Goal: Task Accomplishment & Management: Use online tool/utility

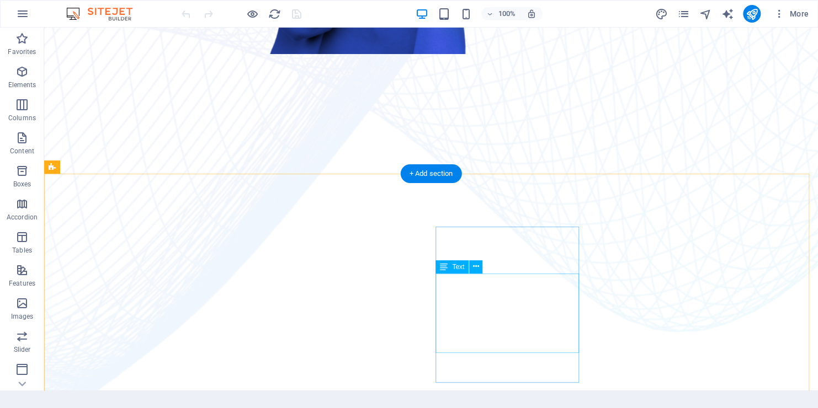
scroll to position [717, 0]
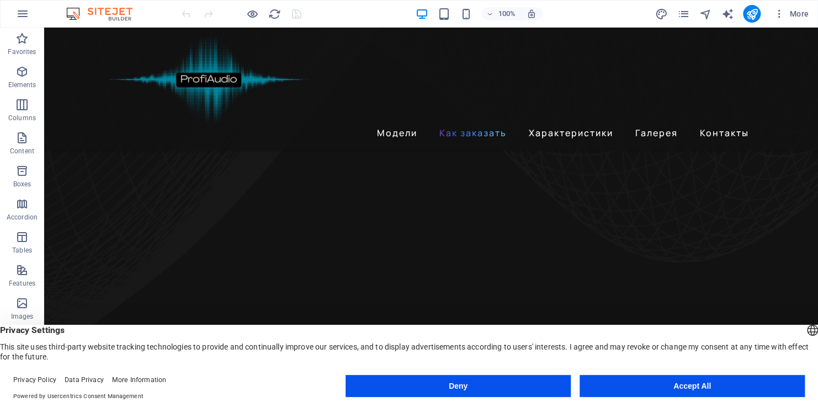
click at [718, 383] on button "Accept All" at bounding box center [691, 386] width 225 height 22
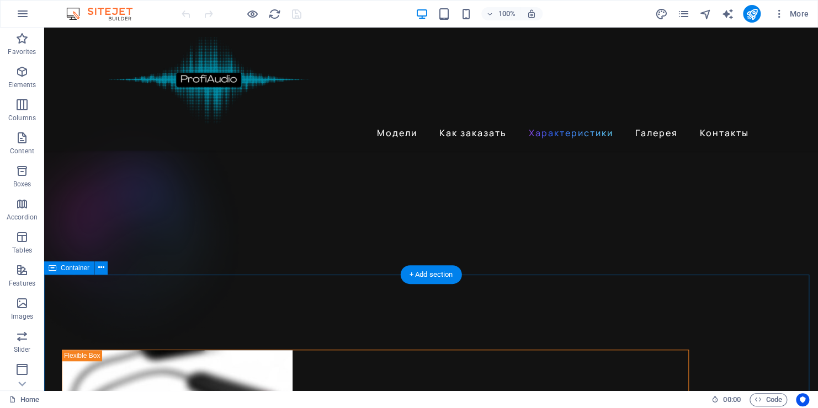
scroll to position [2373, 0]
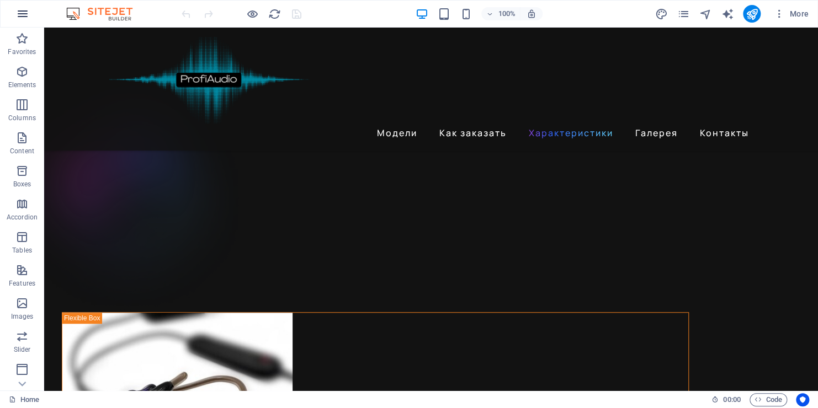
click at [23, 13] on icon "button" at bounding box center [22, 13] width 13 height 13
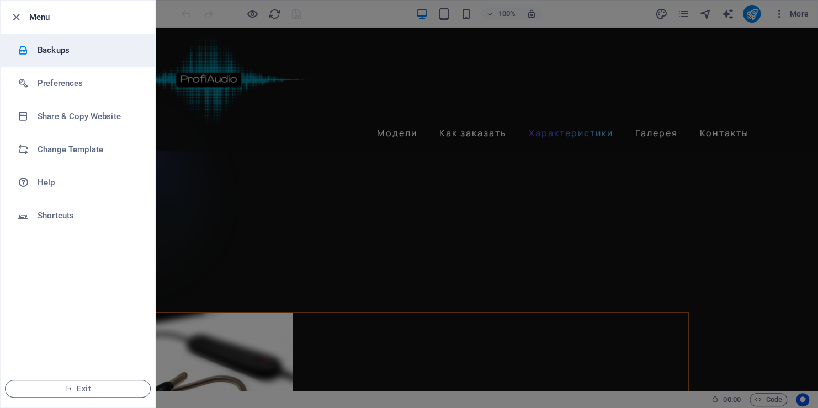
click at [59, 50] on h6 "Backups" at bounding box center [89, 50] width 102 height 13
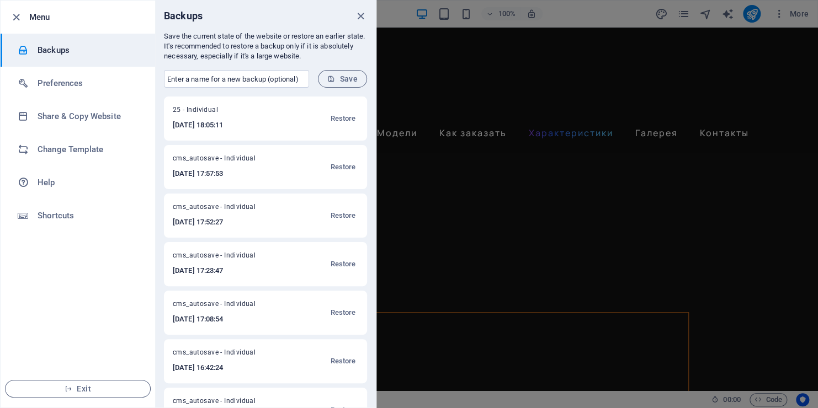
click at [61, 52] on h6 "Backups" at bounding box center [89, 50] width 102 height 13
click at [752, 16] on div at bounding box center [409, 204] width 818 height 408
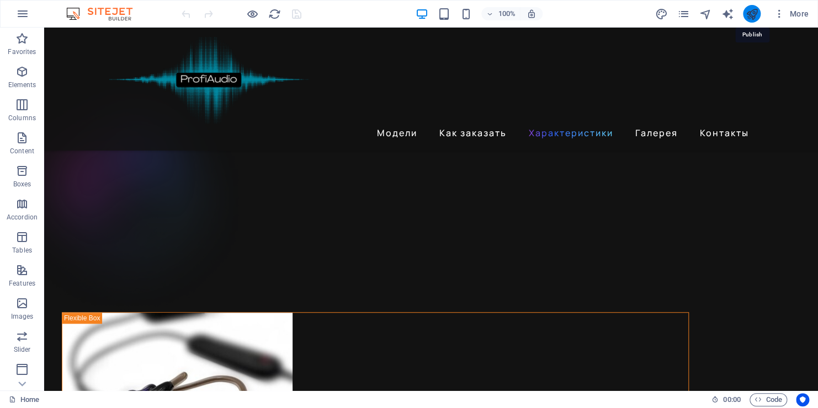
click at [753, 13] on icon "publish" at bounding box center [751, 14] width 13 height 13
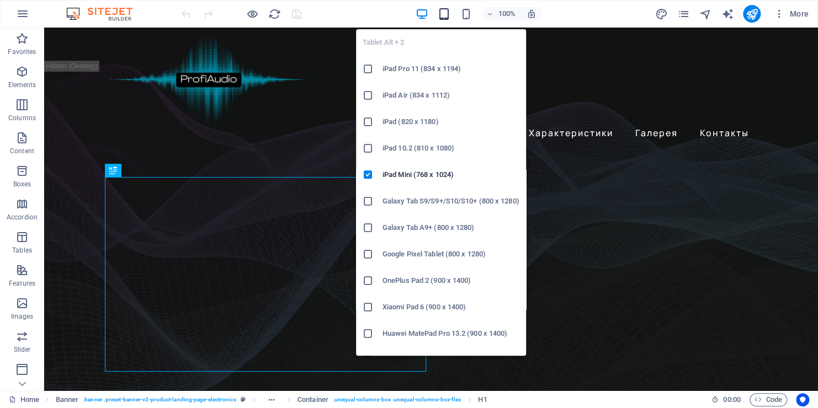
click at [443, 12] on icon "button" at bounding box center [443, 14] width 13 height 13
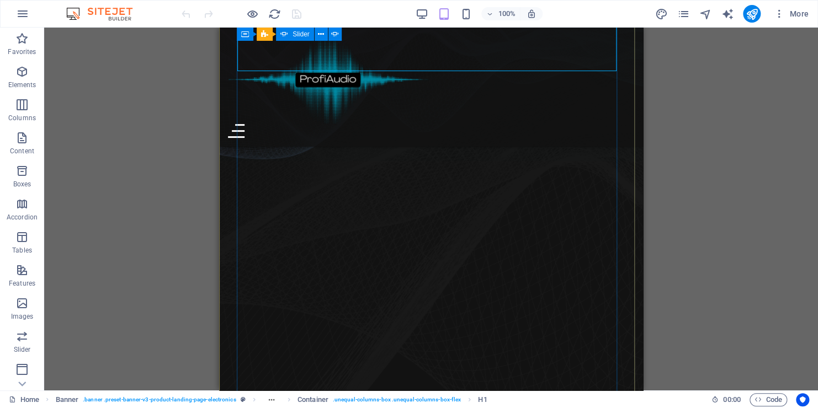
scroll to position [166, 0]
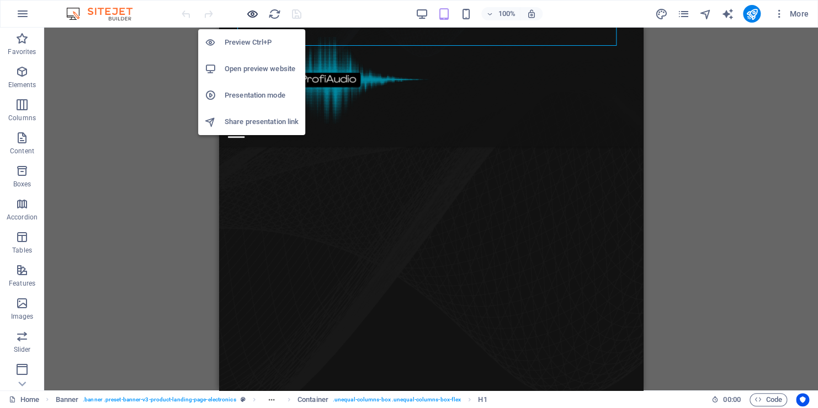
click at [254, 14] on icon "button" at bounding box center [252, 14] width 13 height 13
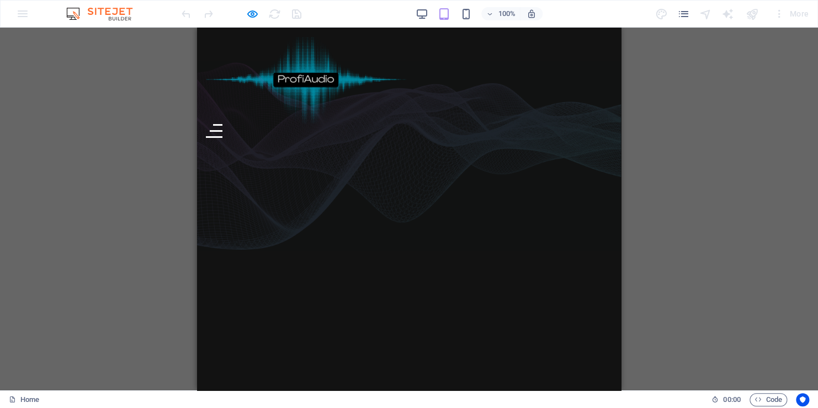
scroll to position [55, 0]
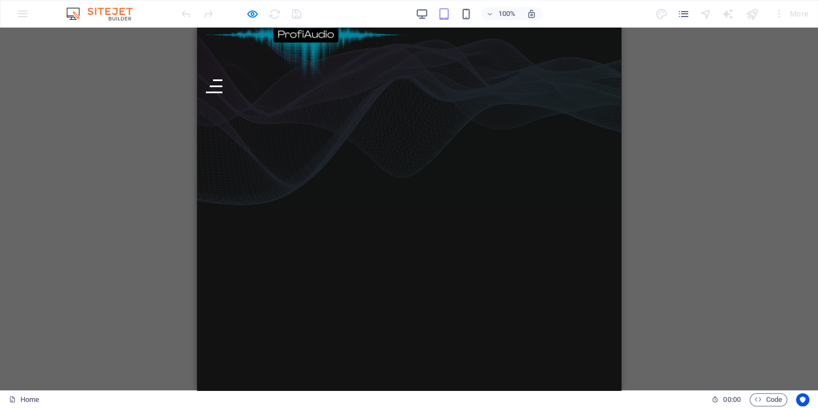
scroll to position [0, 0]
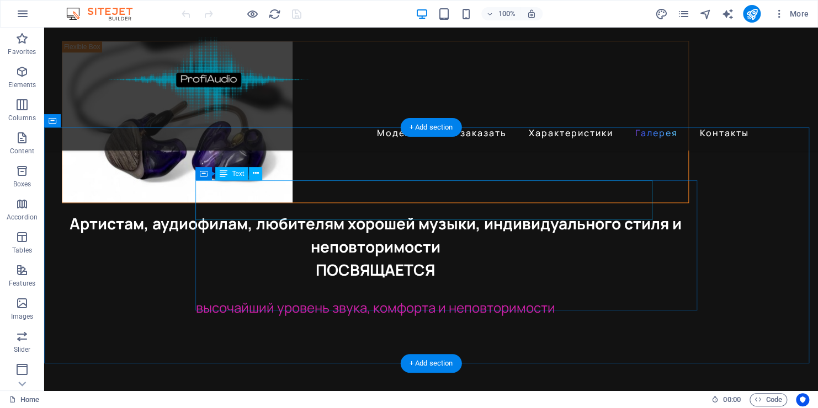
scroll to position [2649, 0]
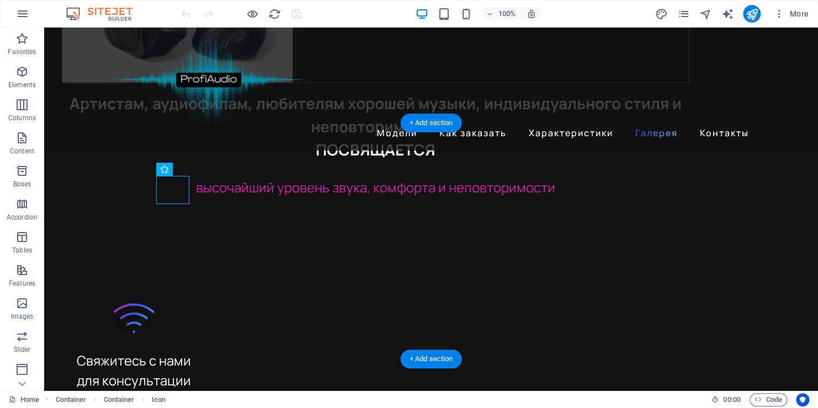
select select "xMidYMid"
select select "px"
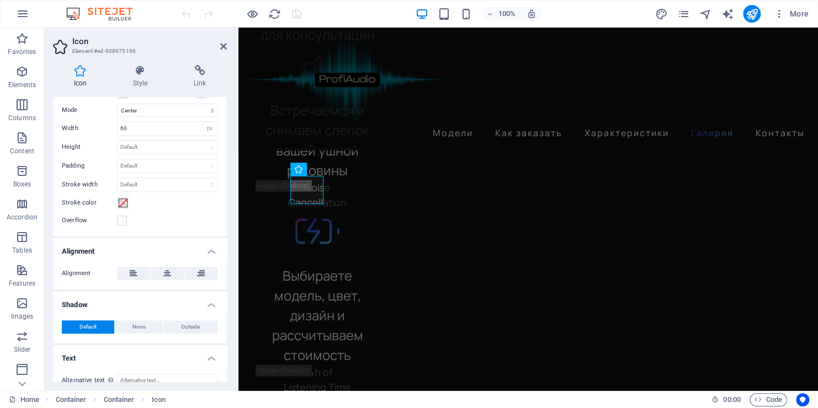
scroll to position [0, 0]
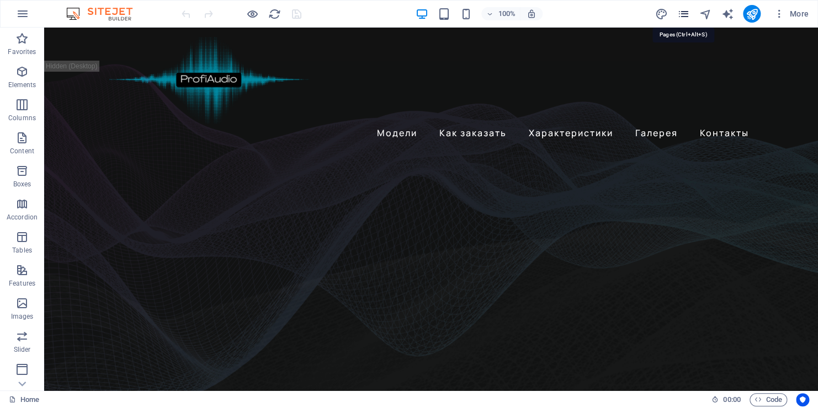
click at [678, 16] on icon "pages" at bounding box center [683, 14] width 13 height 13
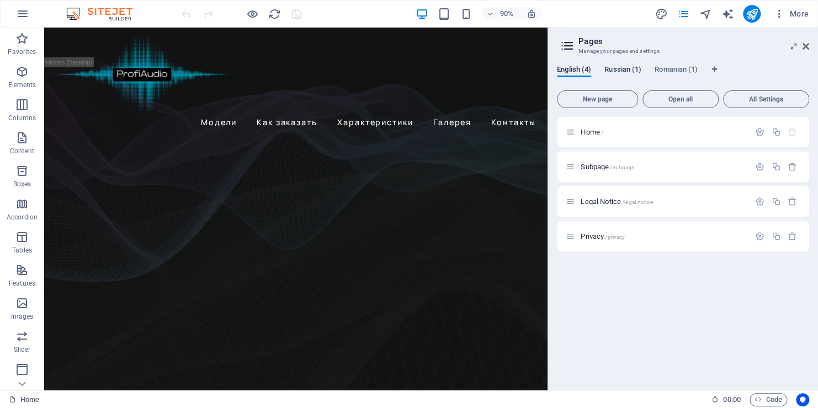
click at [621, 69] on span "Russian (1)" at bounding box center [622, 70] width 37 height 15
click at [585, 67] on span "English (4)" at bounding box center [574, 70] width 34 height 15
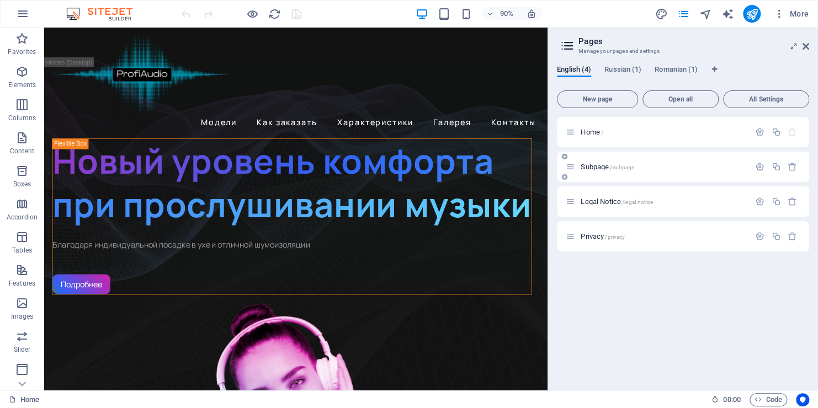
click at [594, 169] on span "Subpage /subpage" at bounding box center [607, 167] width 54 height 8
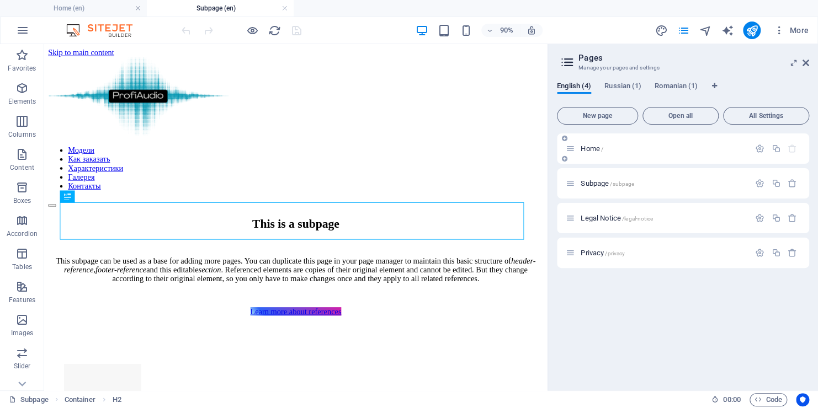
click at [590, 151] on span "Home /" at bounding box center [591, 149] width 23 height 8
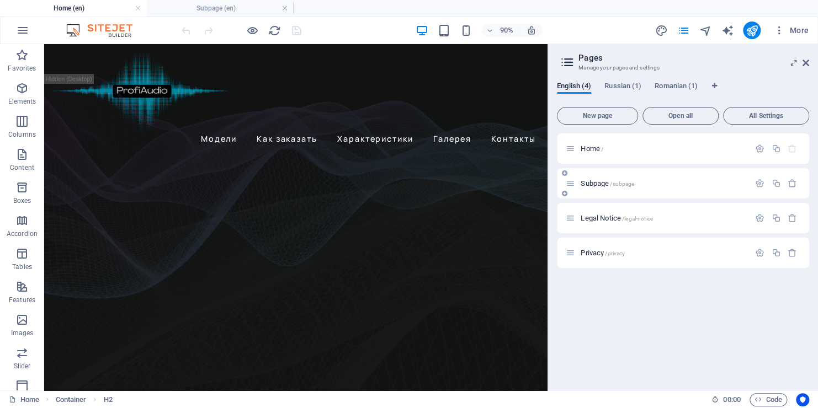
click at [589, 183] on span "Subpage /subpage" at bounding box center [607, 183] width 54 height 8
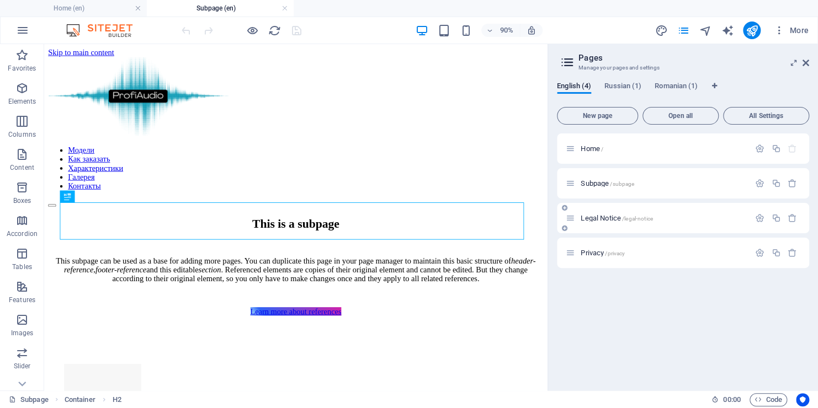
click at [595, 219] on span "Legal Notice /legal-notice" at bounding box center [616, 218] width 72 height 8
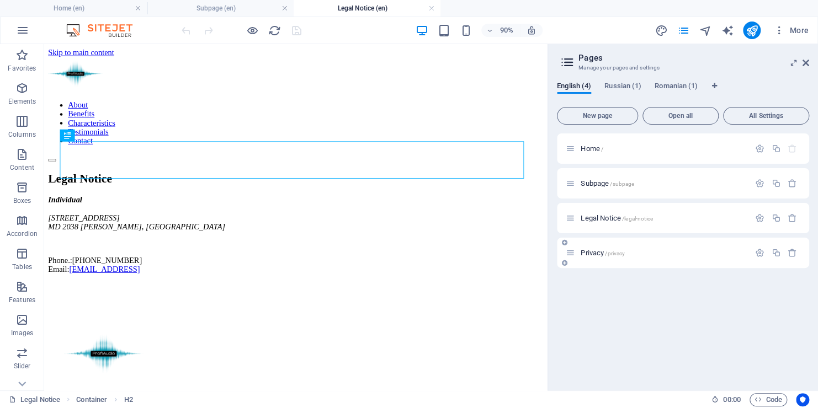
click at [590, 247] on div "Privacy /privacy" at bounding box center [658, 253] width 184 height 13
click at [589, 253] on span "Privacy /privacy" at bounding box center [602, 253] width 44 height 8
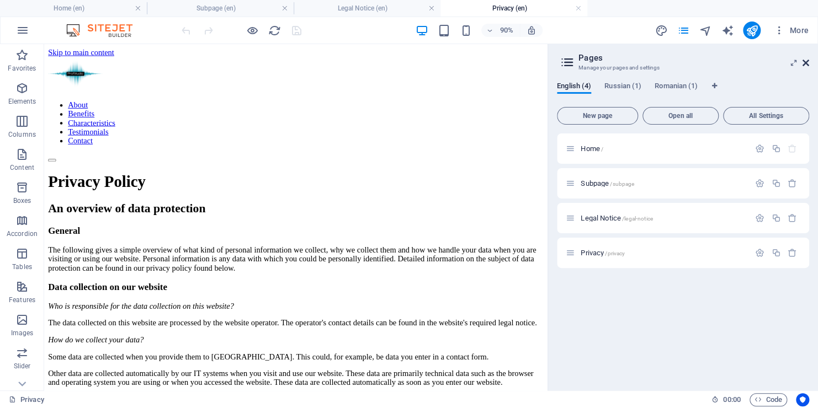
click at [805, 63] on icon at bounding box center [805, 62] width 7 height 9
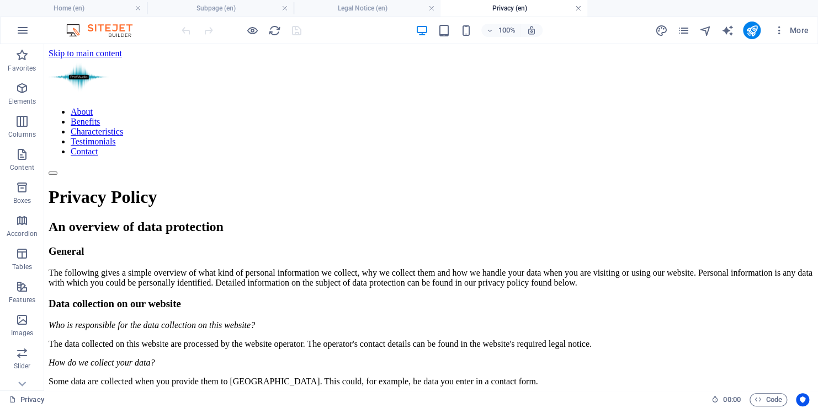
click at [579, 9] on link at bounding box center [578, 8] width 7 height 10
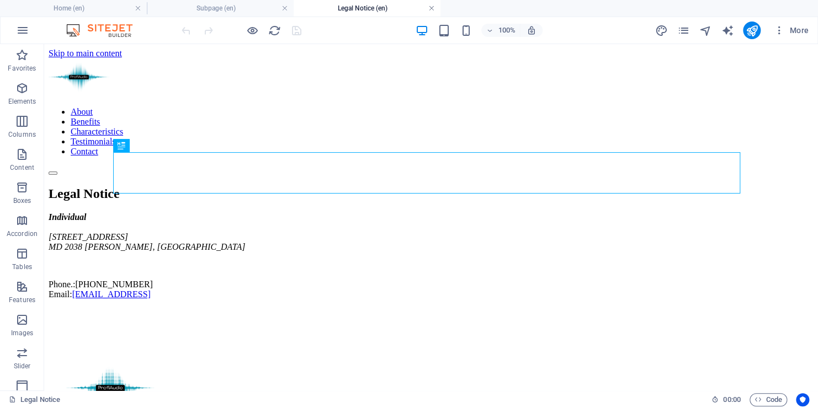
click at [431, 9] on link at bounding box center [431, 8] width 7 height 10
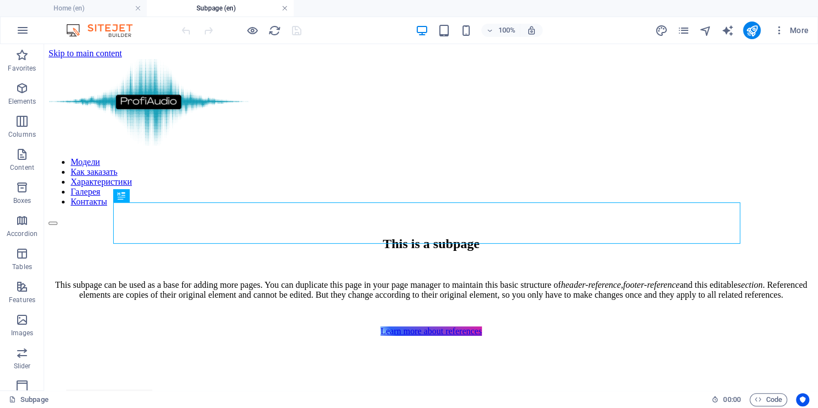
click at [284, 9] on link at bounding box center [284, 8] width 7 height 10
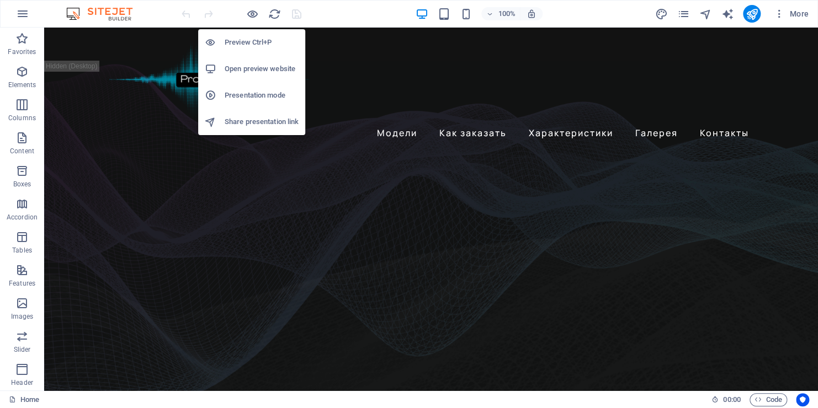
click at [246, 69] on h6 "Open preview website" at bounding box center [262, 68] width 74 height 13
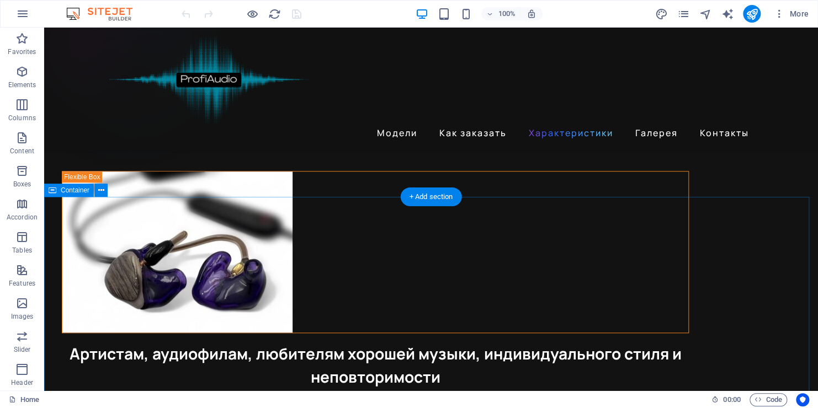
scroll to position [2501, 0]
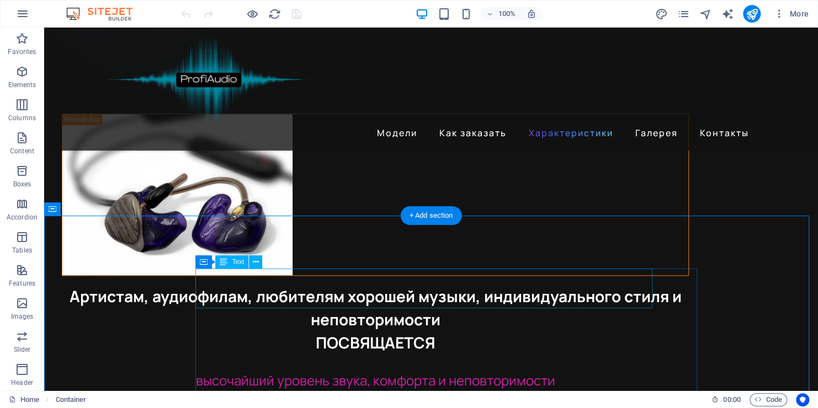
scroll to position [2556, 0]
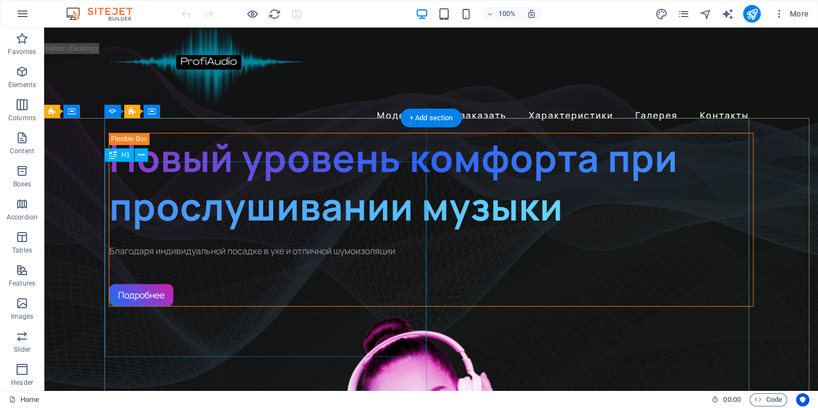
scroll to position [0, 0]
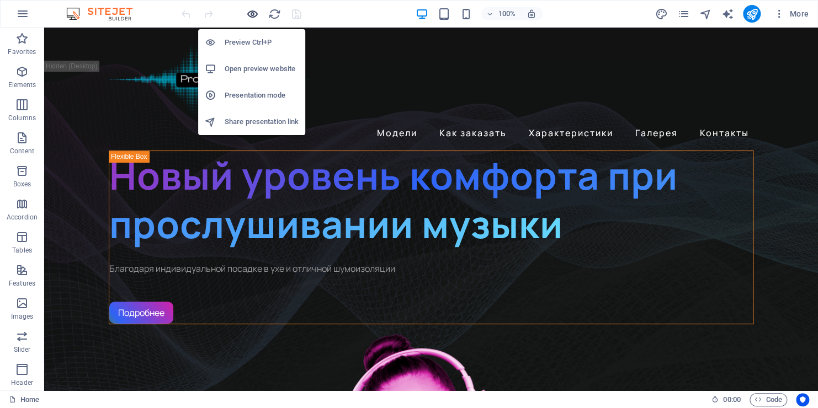
click at [253, 11] on icon "button" at bounding box center [252, 14] width 13 height 13
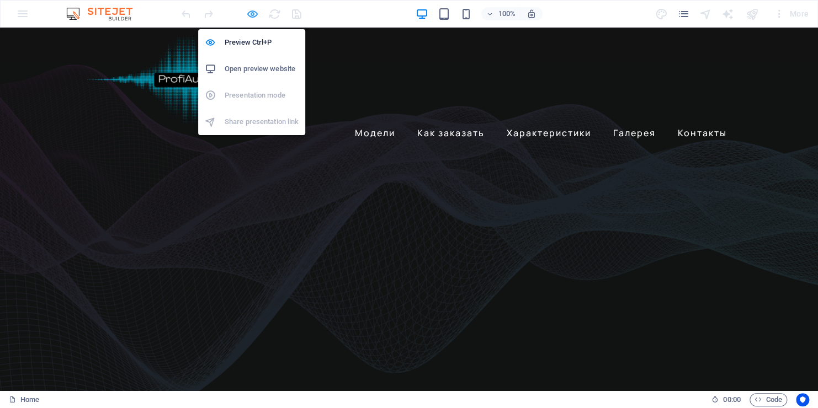
click at [248, 12] on icon "button" at bounding box center [252, 14] width 13 height 13
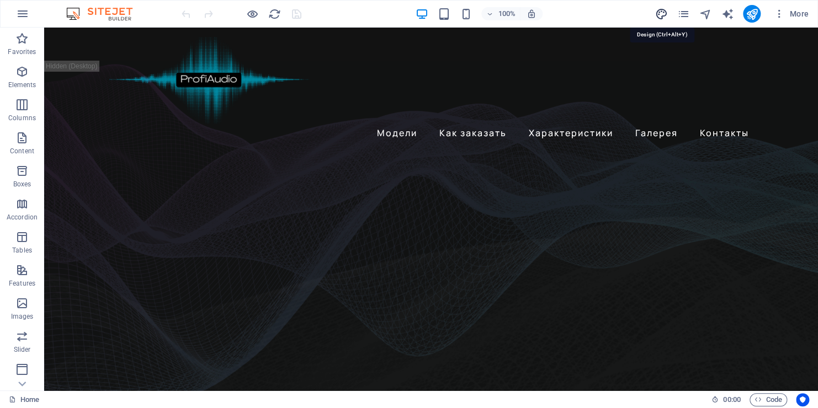
click at [661, 13] on icon "design" at bounding box center [660, 14] width 13 height 13
select select "px"
select select "400"
select select "px"
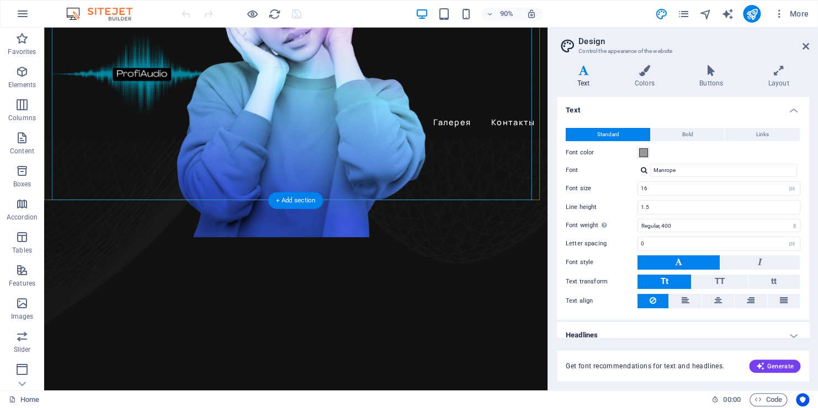
scroll to position [552, 0]
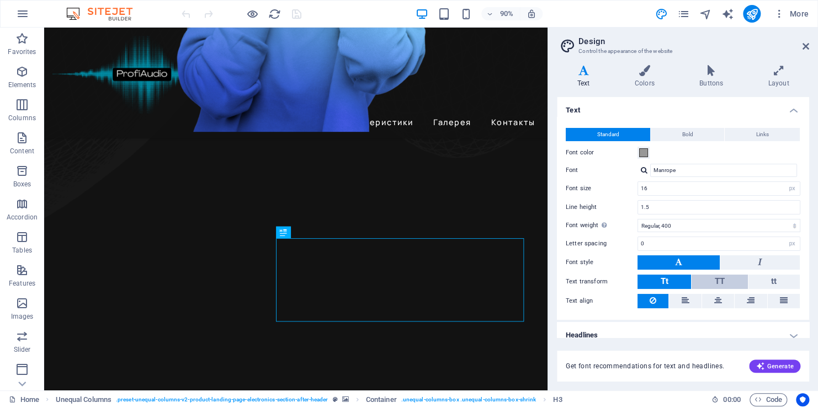
scroll to position [9, 0]
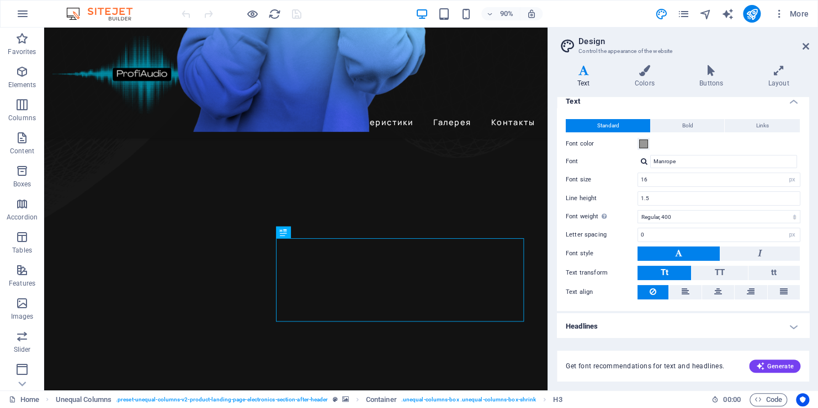
click at [786, 321] on h4 "Headlines" at bounding box center [683, 326] width 252 height 26
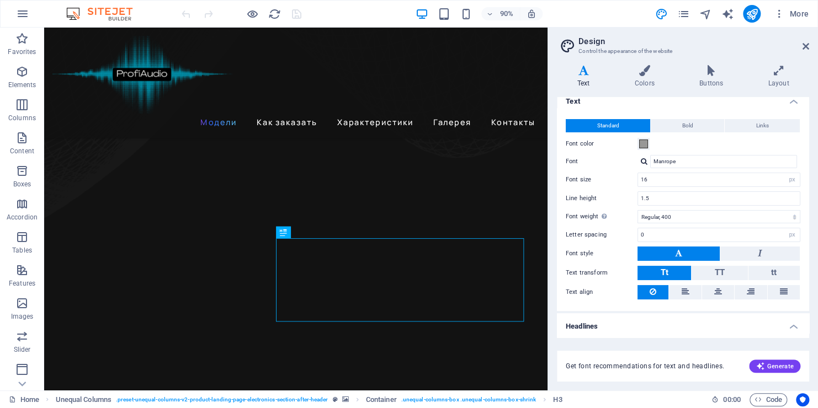
click at [788, 326] on h4 "Headlines" at bounding box center [683, 323] width 252 height 20
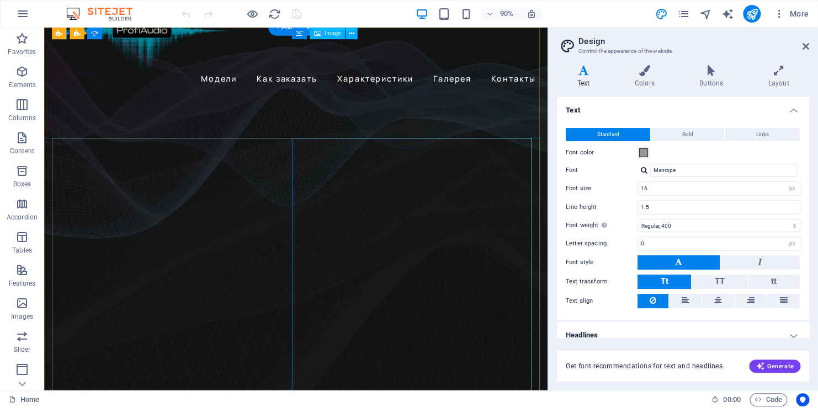
scroll to position [0, 0]
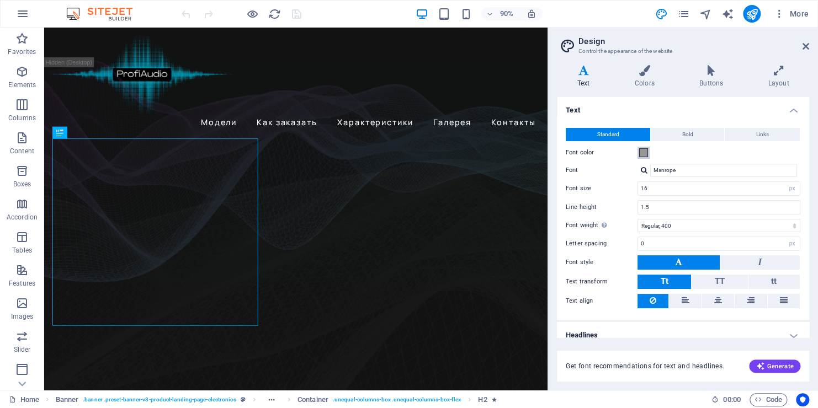
click at [643, 155] on span at bounding box center [643, 152] width 9 height 9
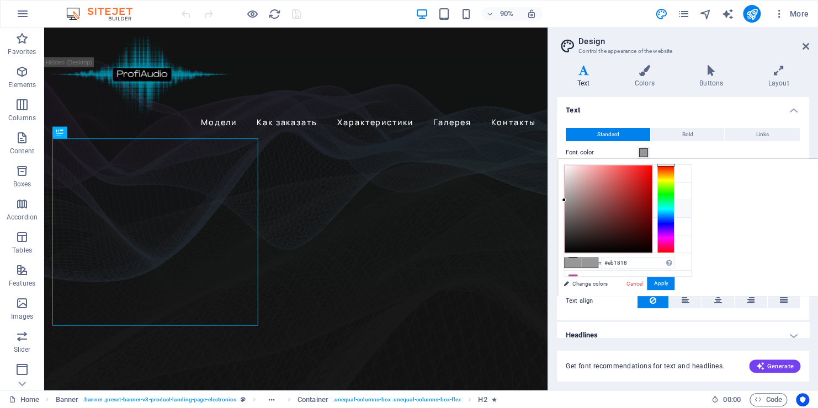
click at [642, 172] on div at bounding box center [607, 209] width 87 height 87
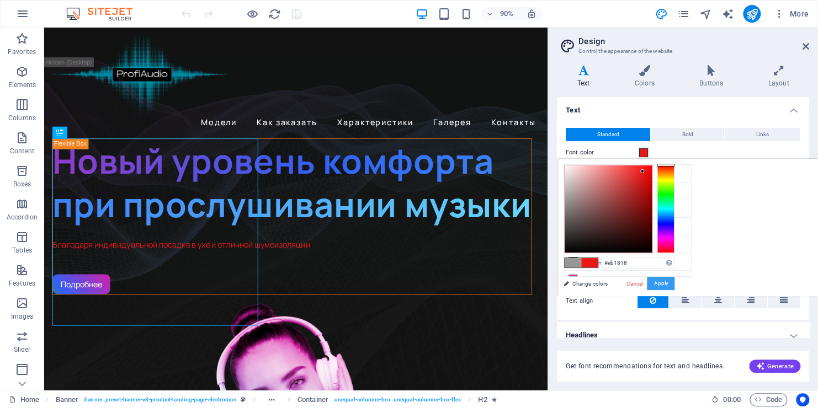
click at [659, 282] on button "Apply" at bounding box center [661, 283] width 28 height 13
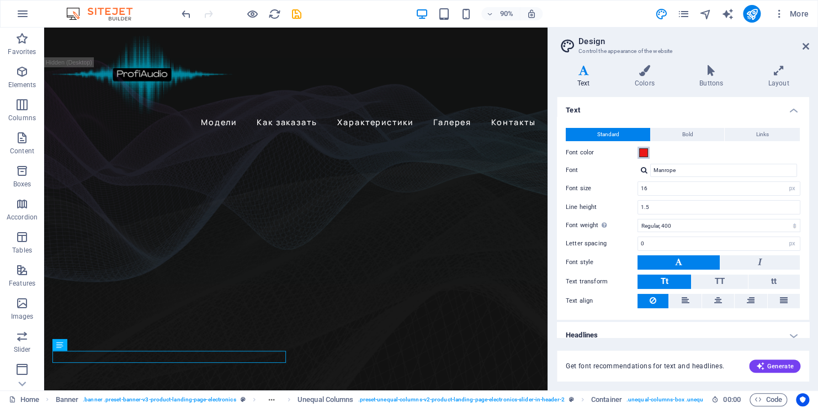
click at [647, 152] on button "Font color" at bounding box center [643, 153] width 12 height 12
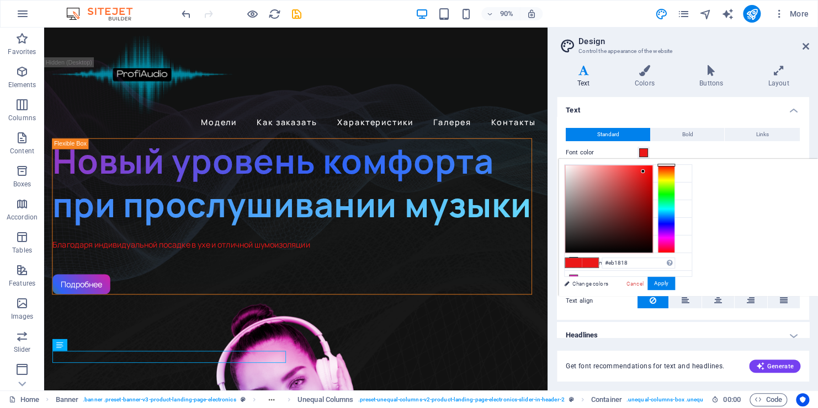
click at [589, 282] on div "#eb1818 Supported formats #0852ed rgb(8, 82, 237) rgba(8, 82, 237, 90%) hsv(221…" at bounding box center [619, 307] width 122 height 297
click at [583, 211] on div at bounding box center [608, 209] width 87 height 87
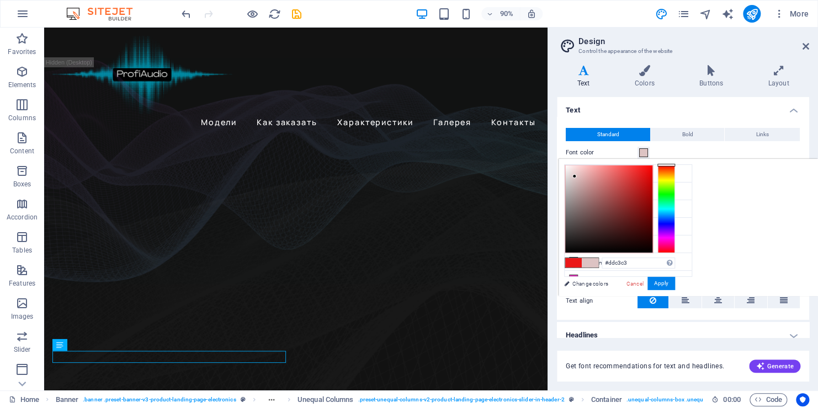
click at [574, 177] on div at bounding box center [608, 209] width 87 height 87
click at [610, 166] on div at bounding box center [608, 209] width 87 height 87
click at [581, 168] on div at bounding box center [608, 209] width 87 height 87
click at [578, 181] on div at bounding box center [608, 209] width 87 height 87
click at [574, 192] on div at bounding box center [608, 209] width 87 height 87
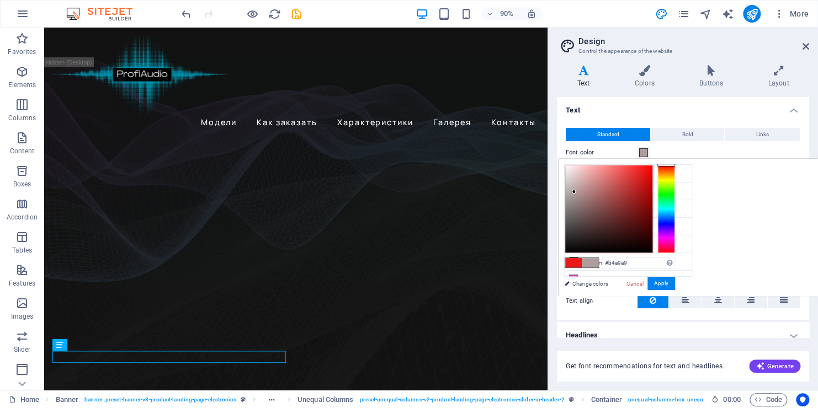
click at [569, 190] on div at bounding box center [608, 209] width 87 height 87
click at [566, 179] on div at bounding box center [608, 209] width 87 height 87
type input "#d6d1d1"
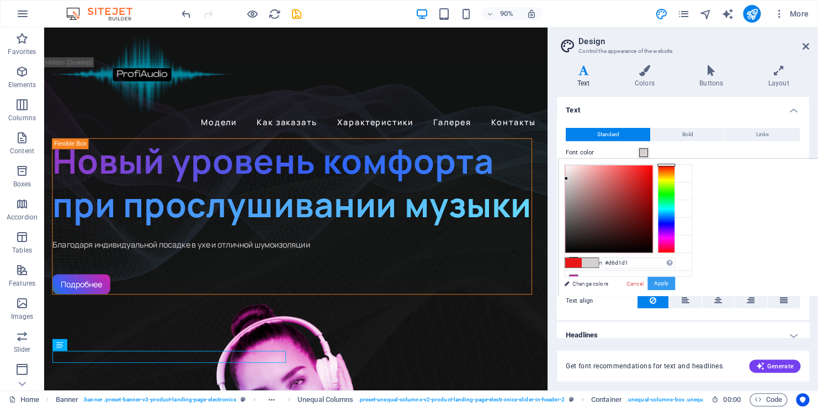
click at [656, 280] on button "Apply" at bounding box center [661, 283] width 28 height 13
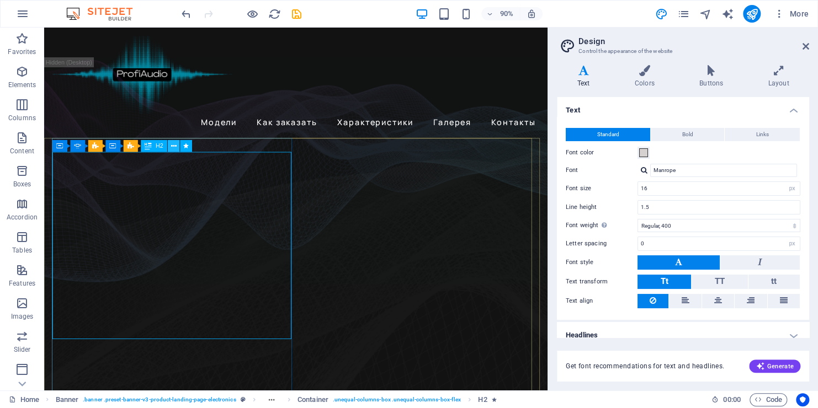
click at [175, 146] on icon at bounding box center [174, 146] width 6 height 10
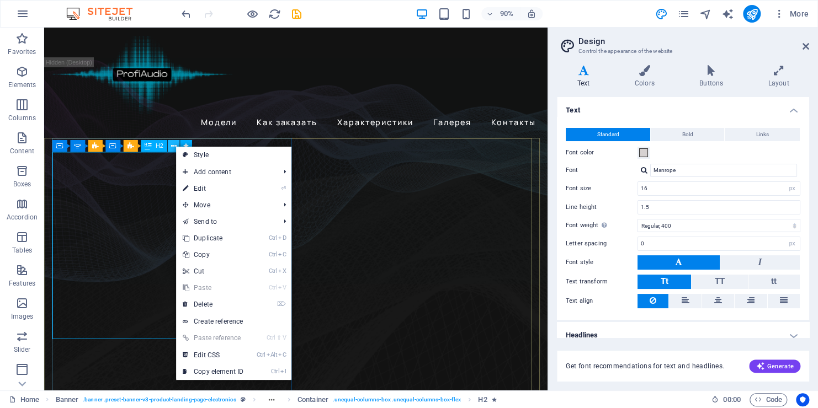
click at [175, 146] on icon at bounding box center [174, 146] width 6 height 10
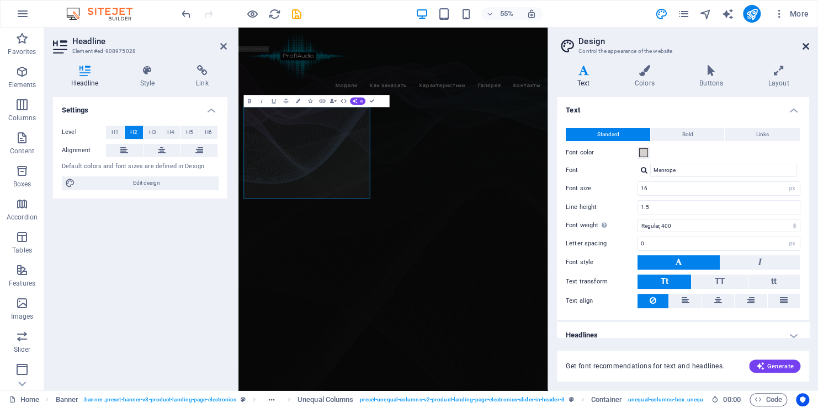
click at [808, 45] on icon at bounding box center [805, 46] width 7 height 9
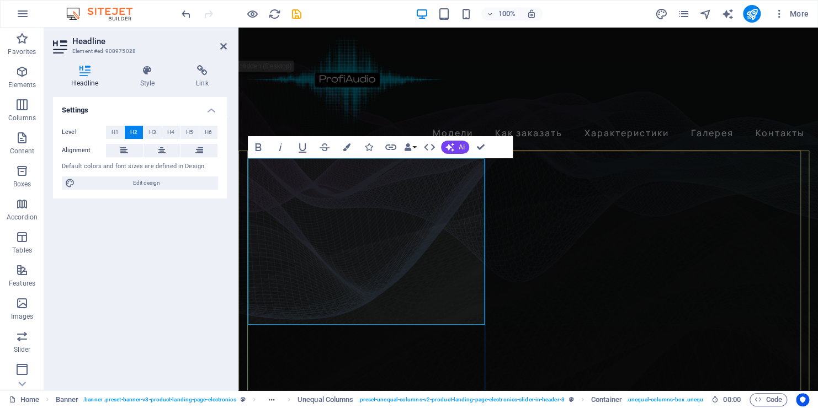
click at [367, 147] on icon "button" at bounding box center [369, 147] width 8 height 8
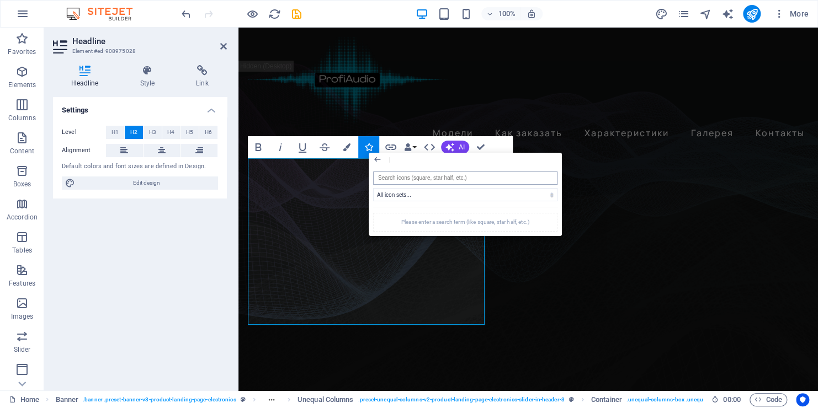
click at [391, 177] on input "search" at bounding box center [465, 178] width 184 height 13
type input "з"
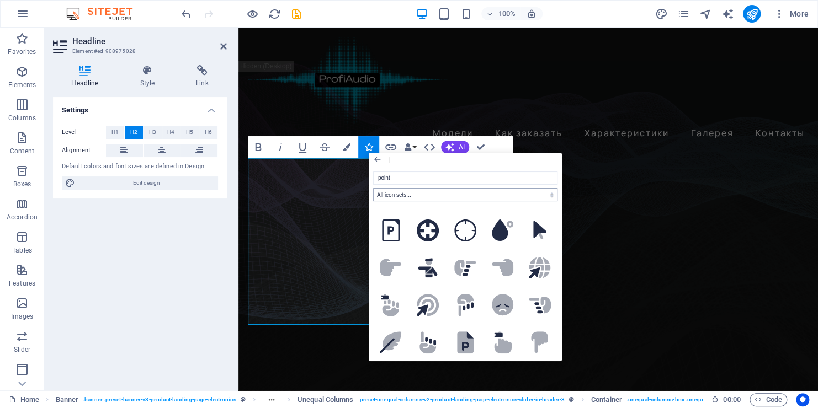
type input "point"
click at [449, 193] on select "All icon sets... IcoFont Ionicons FontAwesome Brands FontAwesome Duotone FontAw…" at bounding box center [465, 194] width 184 height 13
click at [373, 188] on select "All icon sets... IcoFont Ionicons FontAwesome Brands FontAwesome Duotone FontAw…" at bounding box center [465, 194] width 184 height 13
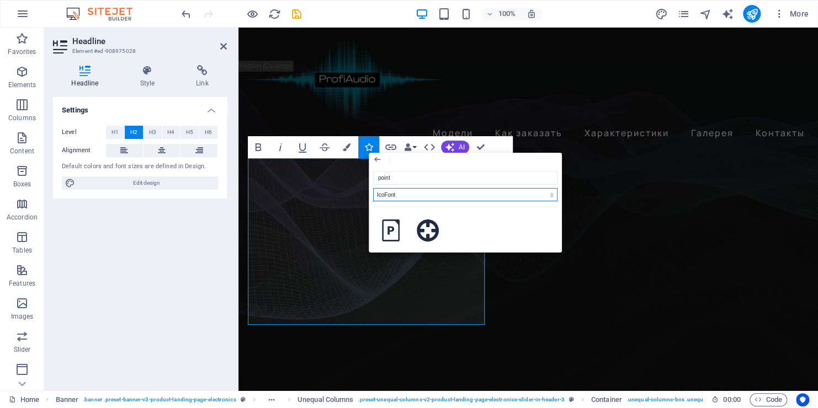
click at [413, 189] on select "All icon sets... IcoFont Ionicons FontAwesome Brands FontAwesome Duotone FontAw…" at bounding box center [465, 194] width 184 height 13
click at [373, 188] on select "All icon sets... IcoFont Ionicons FontAwesome Brands FontAwesome Duotone FontAw…" at bounding box center [465, 194] width 184 height 13
click at [407, 196] on select "All icon sets... IcoFont Ionicons FontAwesome Brands FontAwesome Duotone FontAw…" at bounding box center [465, 194] width 184 height 13
click at [373, 188] on select "All icon sets... IcoFont Ionicons FontAwesome Brands FontAwesome Duotone FontAw…" at bounding box center [465, 194] width 184 height 13
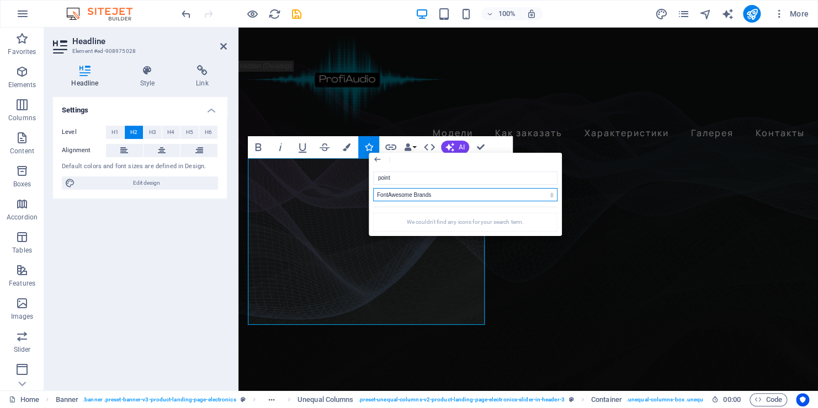
click at [411, 191] on select "All icon sets... IcoFont Ionicons FontAwesome Brands FontAwesome Duotone FontAw…" at bounding box center [465, 194] width 184 height 13
select select "font-awesome-duotone"
click at [373, 188] on select "All icon sets... IcoFont Ionicons FontAwesome Brands FontAwesome Duotone FontAw…" at bounding box center [465, 194] width 184 height 13
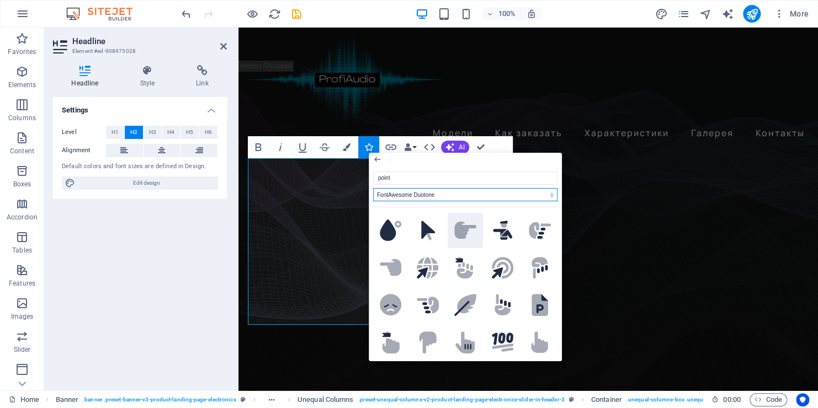
click at [457, 230] on icon at bounding box center [465, 230] width 22 height 17
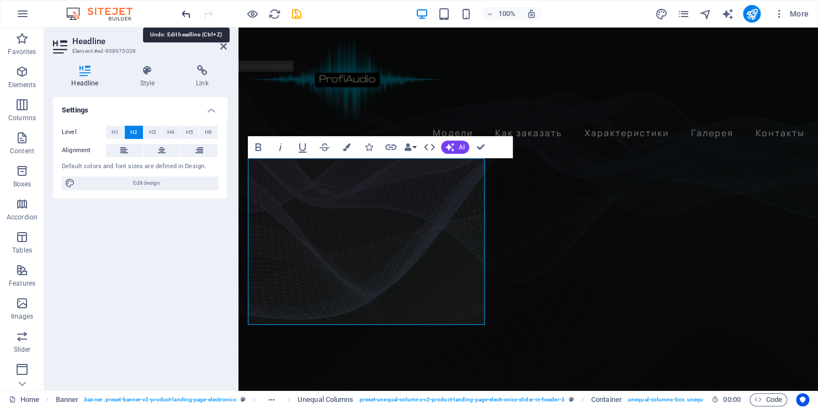
click at [184, 12] on icon "undo" at bounding box center [186, 14] width 13 height 13
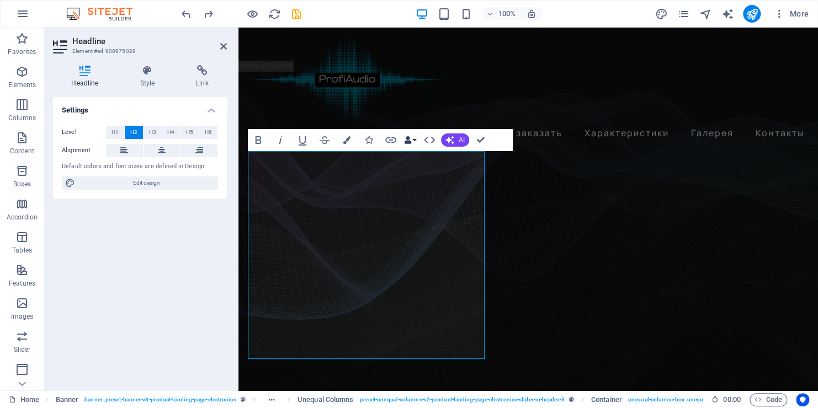
click at [413, 139] on button "Data Bindings" at bounding box center [409, 140] width 15 height 22
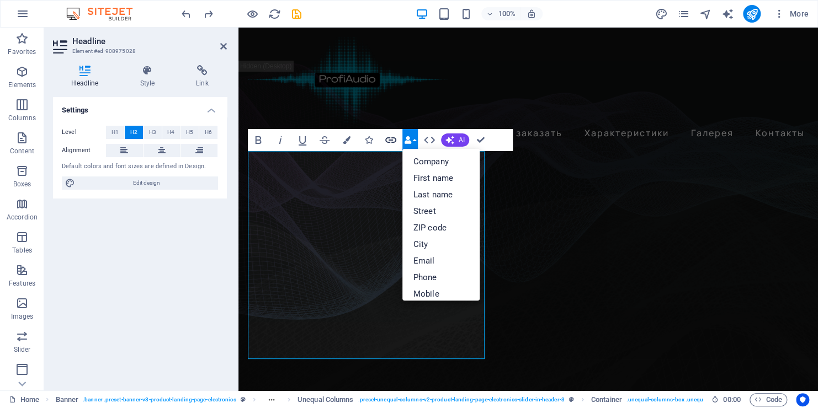
click at [387, 139] on icon "button" at bounding box center [390, 140] width 13 height 13
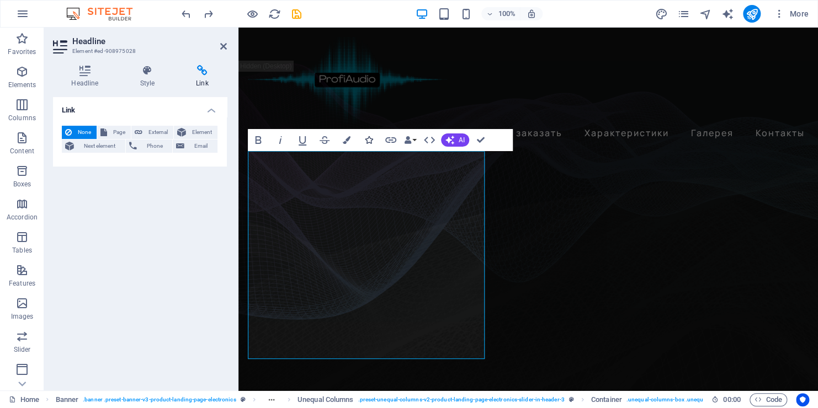
click at [371, 141] on icon "button" at bounding box center [369, 140] width 8 height 8
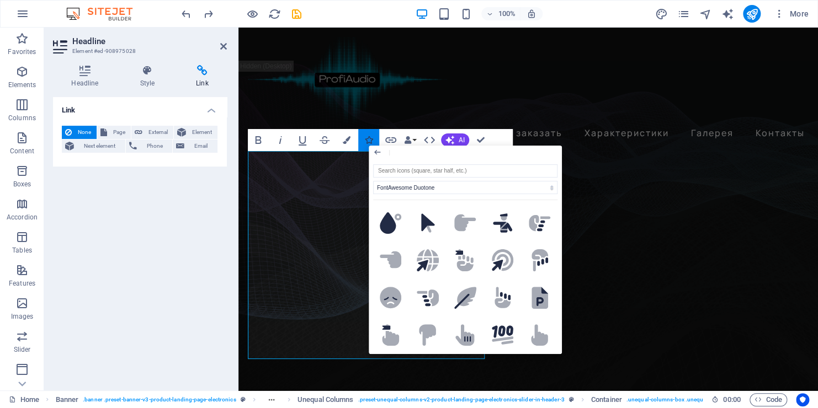
click at [371, 141] on icon "button" at bounding box center [369, 140] width 8 height 8
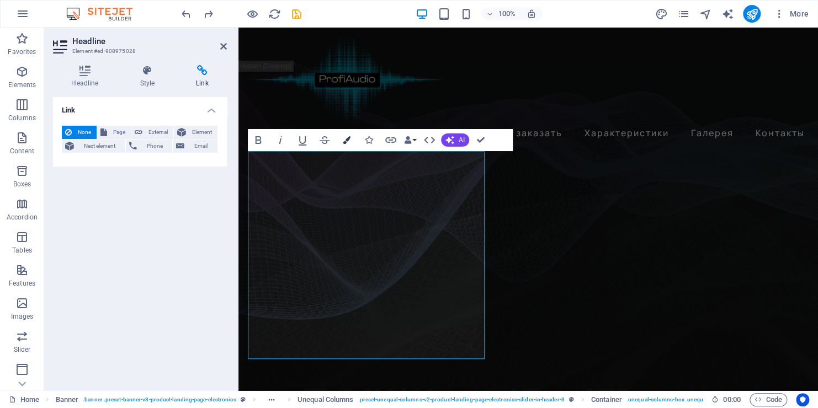
click at [348, 142] on icon "button" at bounding box center [347, 140] width 8 height 8
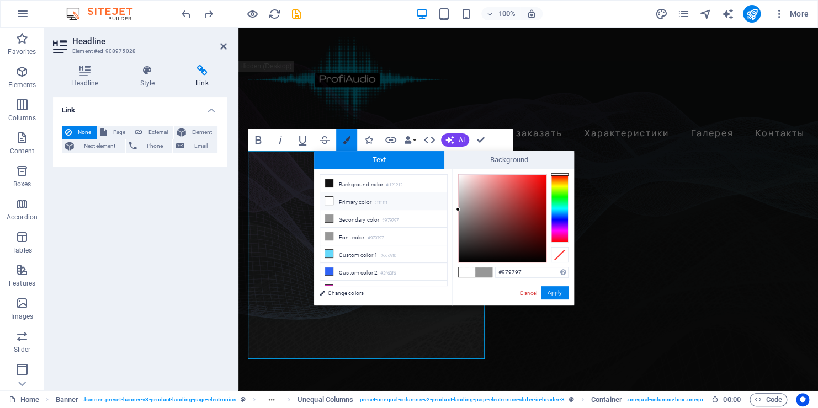
click at [348, 142] on icon "button" at bounding box center [347, 140] width 8 height 8
click at [327, 137] on icon "button" at bounding box center [324, 140] width 13 height 13
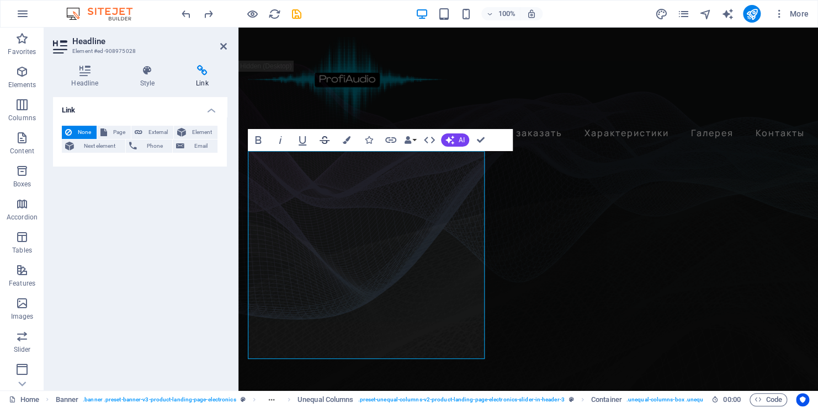
click at [324, 142] on icon "button" at bounding box center [324, 140] width 13 height 13
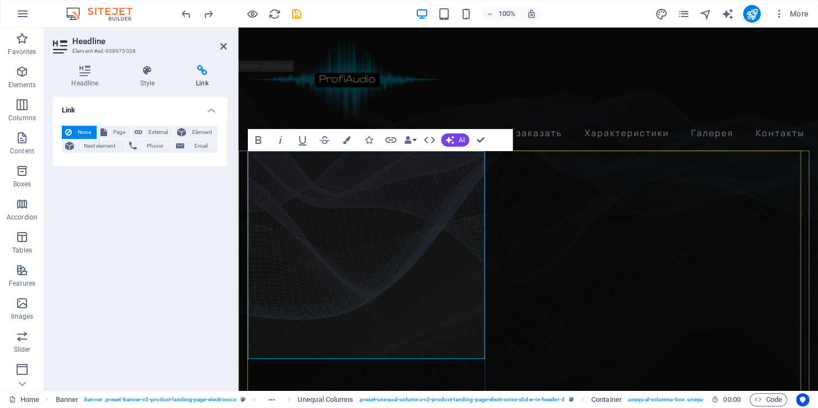
click at [184, 17] on icon "undo" at bounding box center [186, 14] width 13 height 13
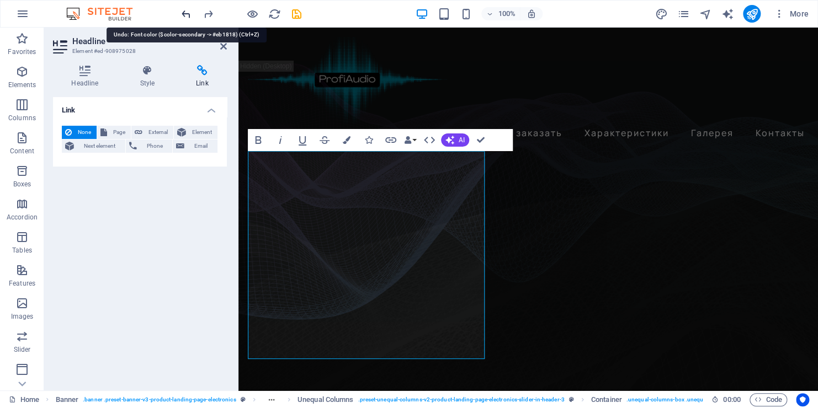
click at [184, 17] on icon "undo" at bounding box center [186, 14] width 13 height 13
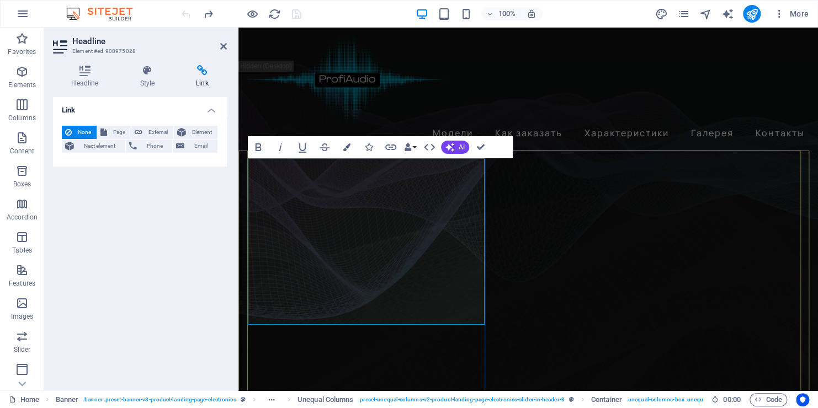
drag, startPoint x: 252, startPoint y: 265, endPoint x: 258, endPoint y: 265, distance: 6.1
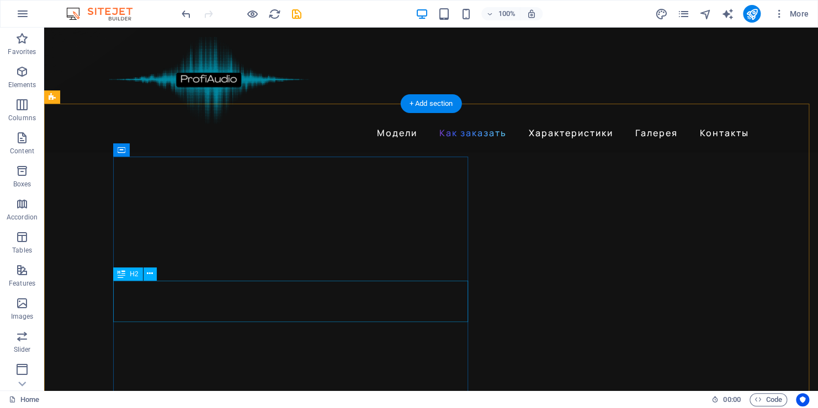
scroll to position [938, 0]
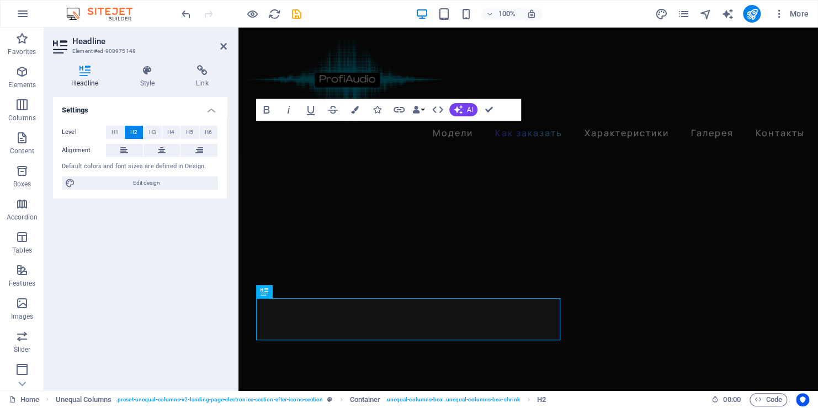
scroll to position [1116, 0]
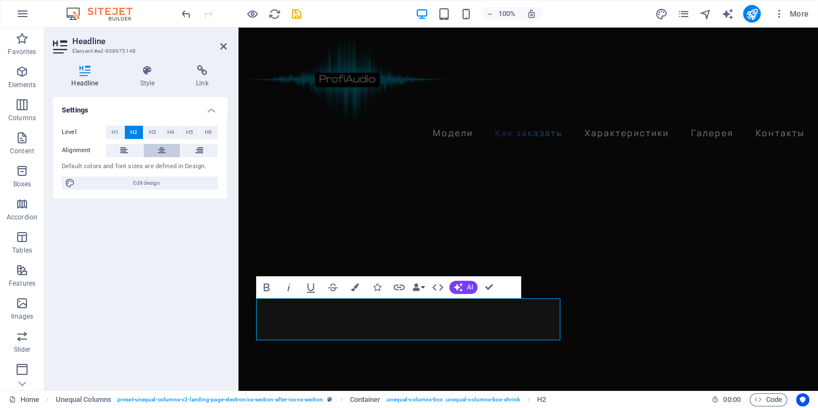
click at [163, 147] on icon at bounding box center [162, 150] width 8 height 13
click at [451, 276] on div "Bold Italic Underline Strikethrough Colors Icons Link Data Bindings Company Fir…" at bounding box center [377, 287] width 243 height 22
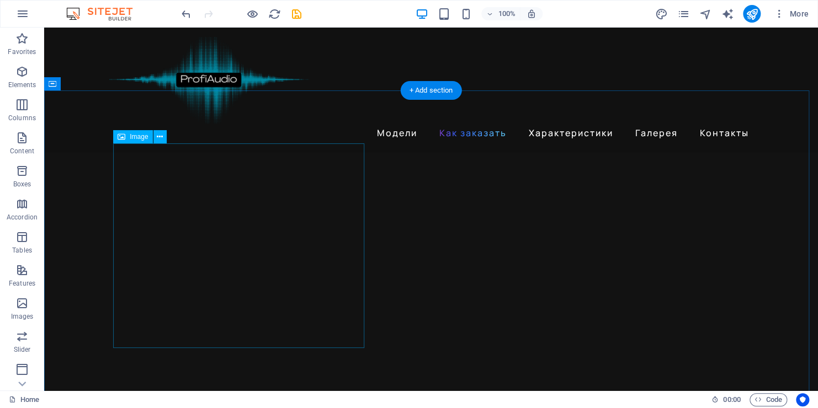
scroll to position [1306, 0]
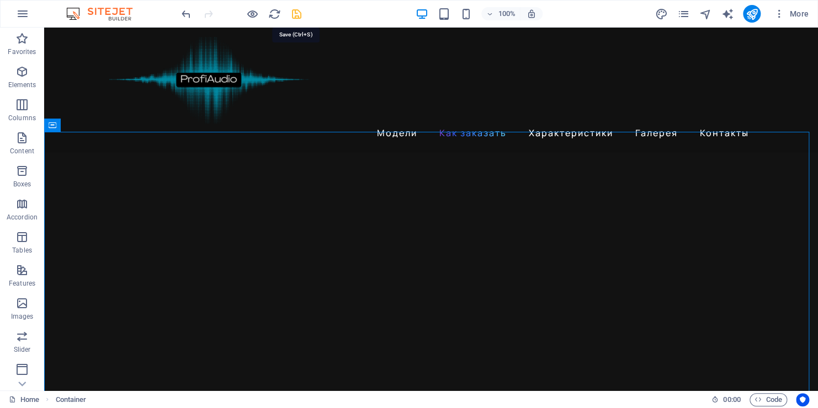
click at [297, 14] on icon "save" at bounding box center [296, 14] width 13 height 13
checkbox input "false"
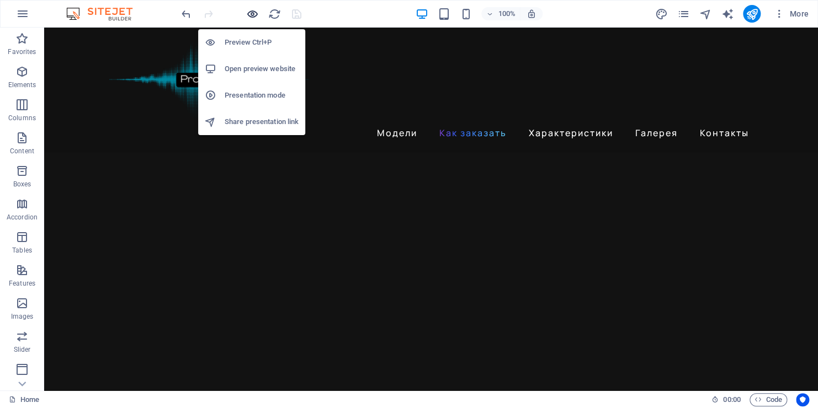
click at [251, 13] on icon "button" at bounding box center [252, 14] width 13 height 13
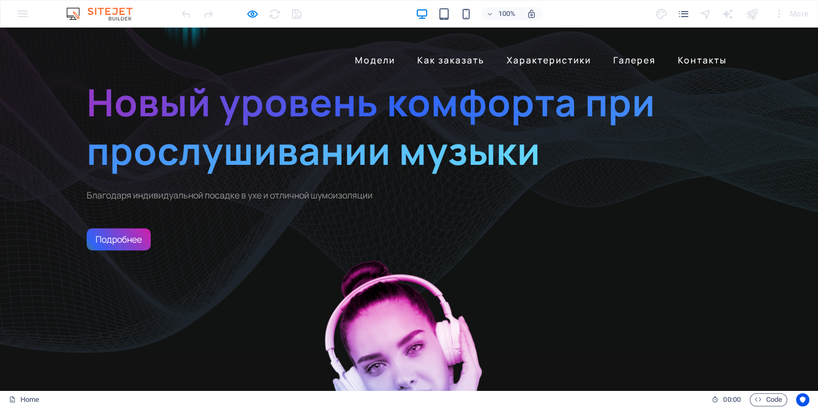
scroll to position [55, 0]
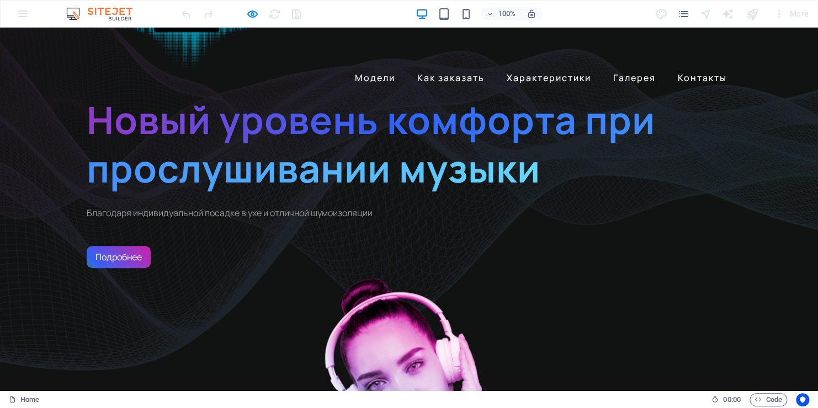
click at [214, 194] on span "Новый уровень комфорта при прослушивании музыки" at bounding box center [371, 143] width 568 height 99
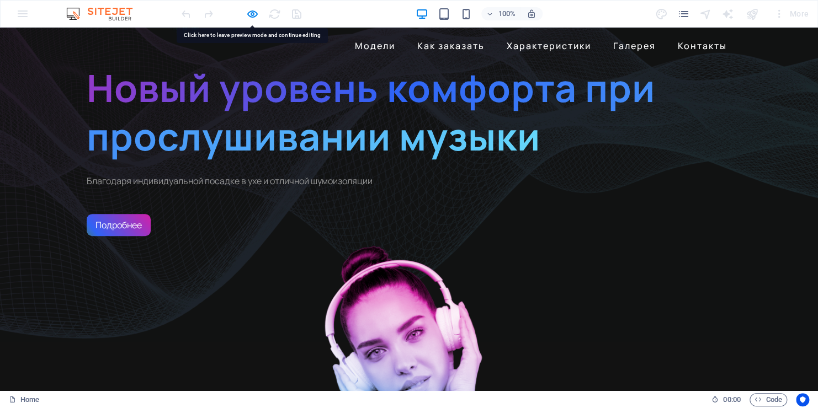
scroll to position [110, 0]
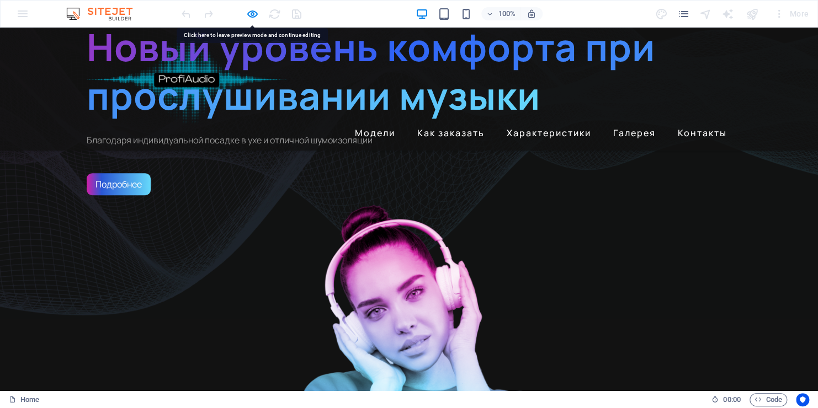
click at [125, 195] on link "Подробнее" at bounding box center [119, 184] width 64 height 22
click at [115, 195] on link "Подробнее" at bounding box center [119, 184] width 64 height 22
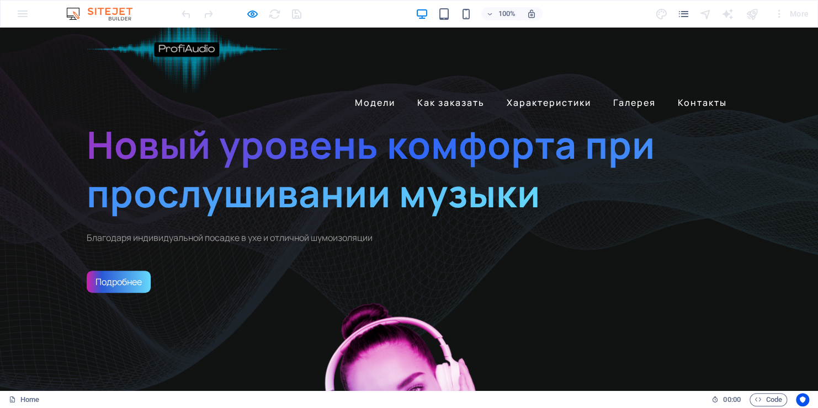
scroll to position [0, 0]
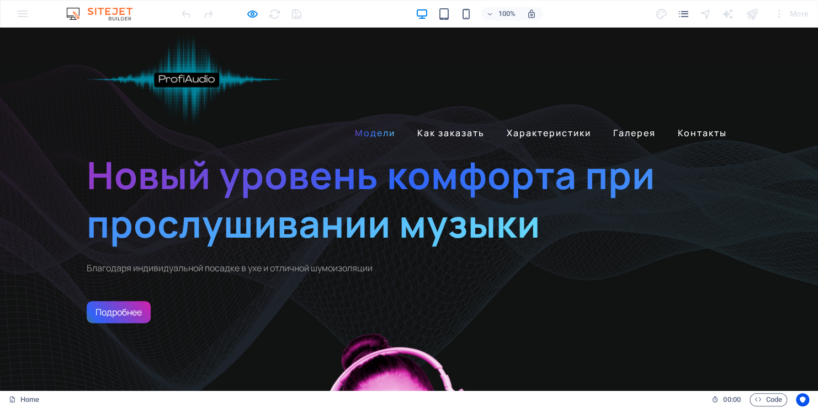
click at [379, 124] on link "Модели" at bounding box center [374, 133] width 49 height 18
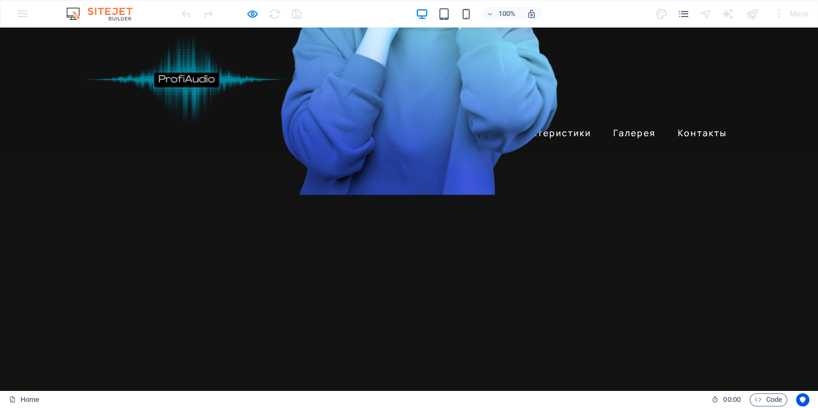
scroll to position [380, 0]
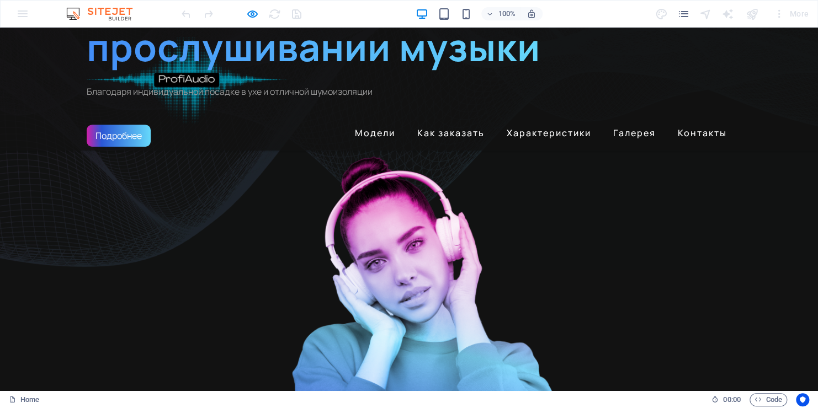
click at [140, 147] on link "Подробнее" at bounding box center [119, 136] width 64 height 22
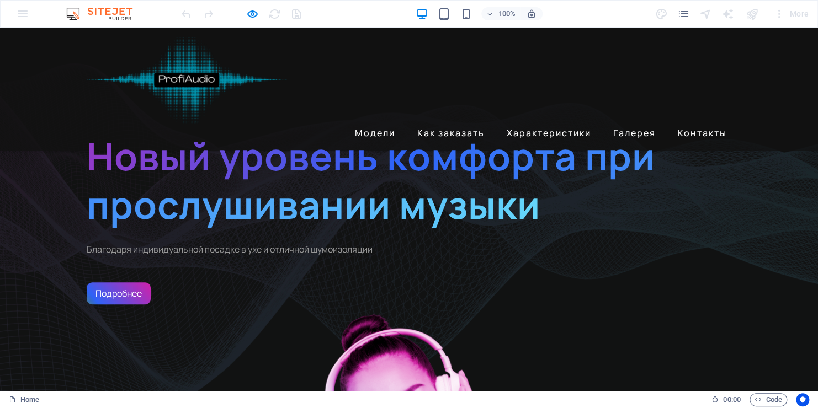
scroll to position [0, 0]
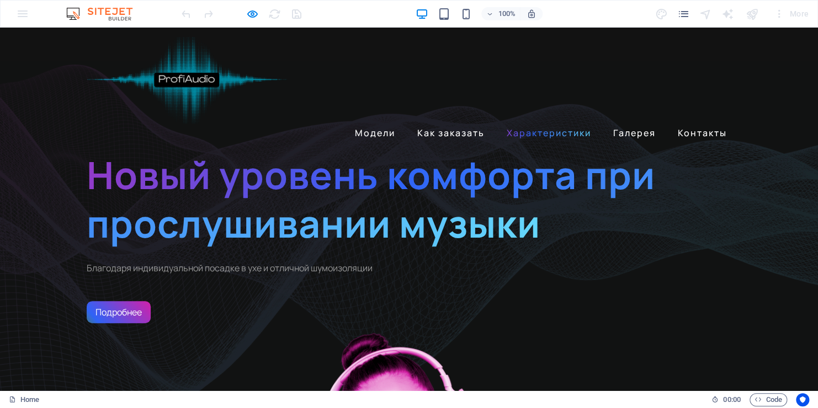
click at [515, 124] on link "Характеристики" at bounding box center [548, 133] width 93 height 18
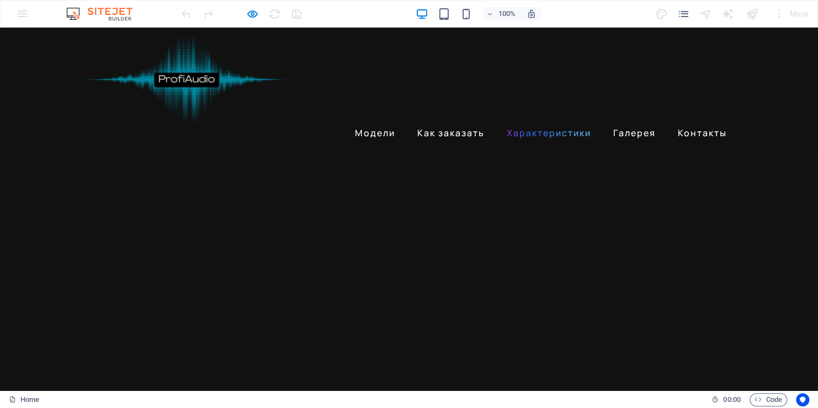
scroll to position [1329, 0]
click at [634, 124] on link "Галерея" at bounding box center [634, 133] width 51 height 18
click at [707, 124] on link "Контакты" at bounding box center [702, 133] width 58 height 18
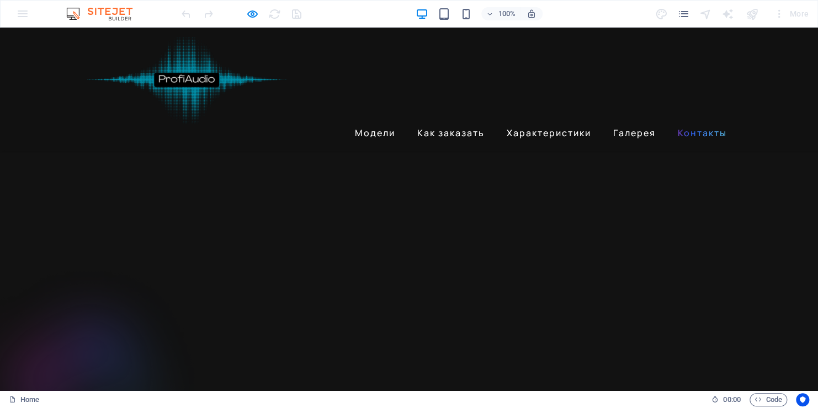
scroll to position [2113, 0]
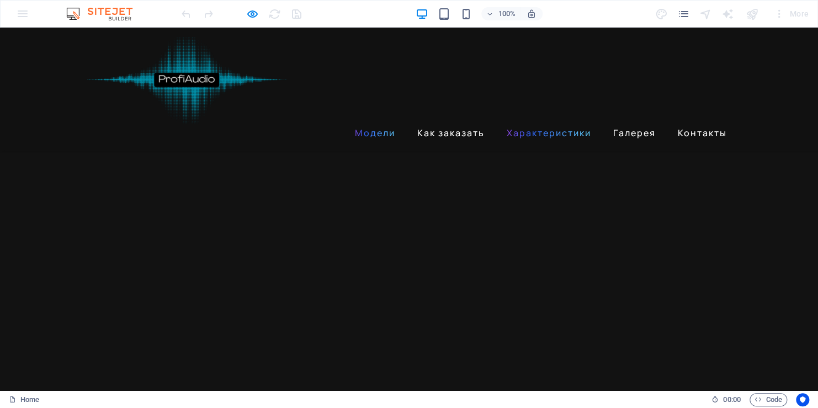
click at [372, 124] on link "Модели" at bounding box center [374, 133] width 49 height 18
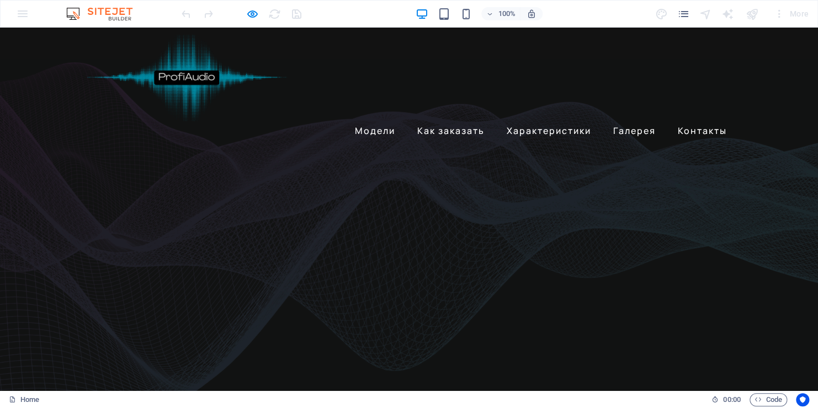
scroll to position [0, 0]
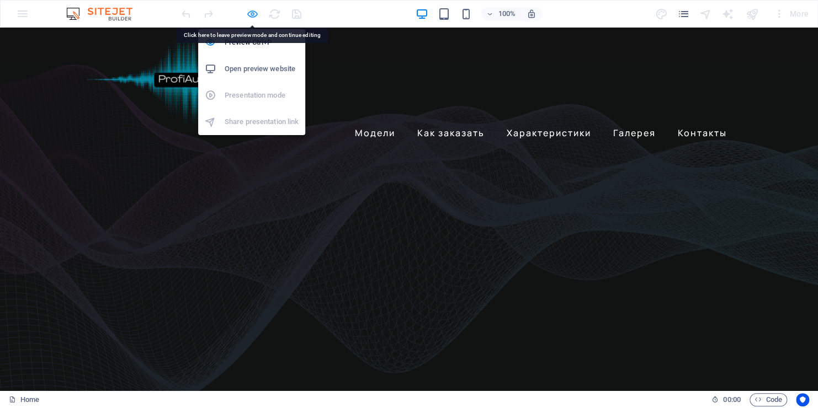
click at [252, 10] on icon "button" at bounding box center [252, 14] width 13 height 13
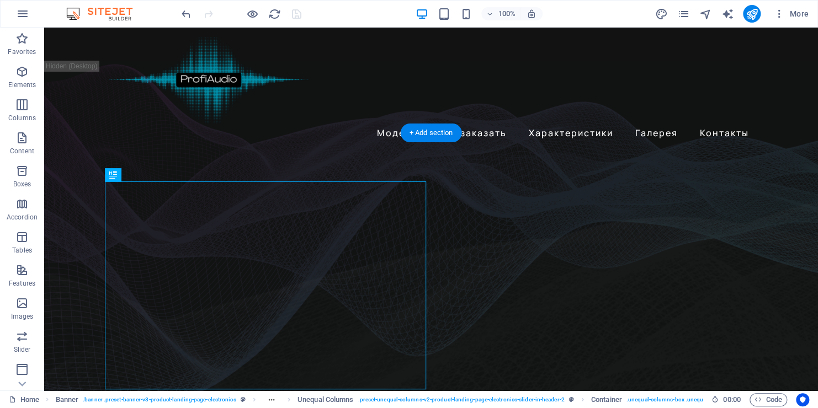
drag, startPoint x: 250, startPoint y: 230, endPoint x: 387, endPoint y: 223, distance: 137.0
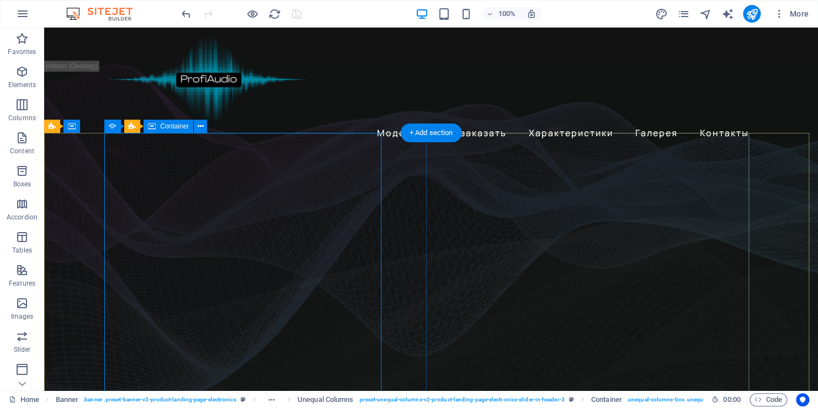
click at [232, 152] on div "Новый уровень комфорта при прослушивании музыки Благодаря индивидуальной посадк…" at bounding box center [431, 238] width 645 height 174
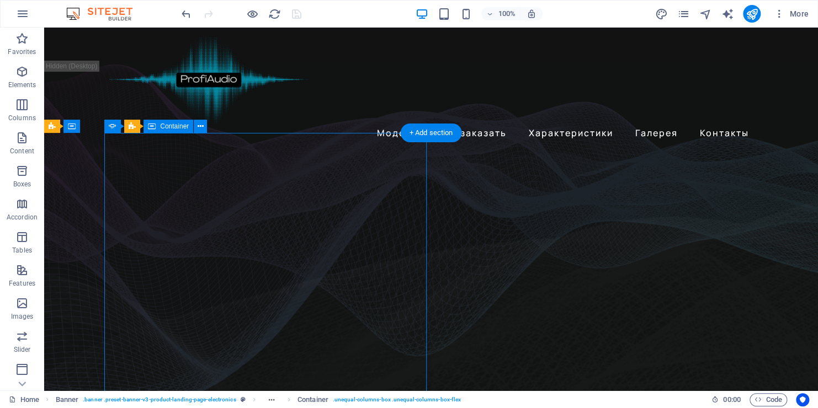
click at [232, 152] on div "Новый уровень комфорта при прослушивании музыки Благодаря индивидуальной посадк…" at bounding box center [431, 238] width 645 height 174
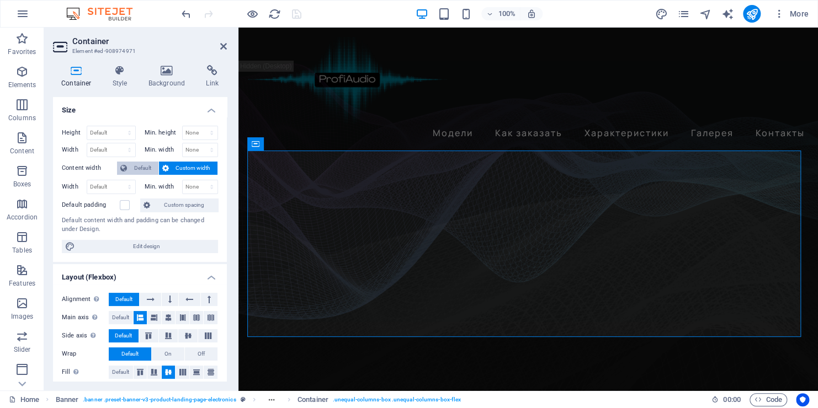
click at [146, 168] on span "Default" at bounding box center [142, 168] width 25 height 13
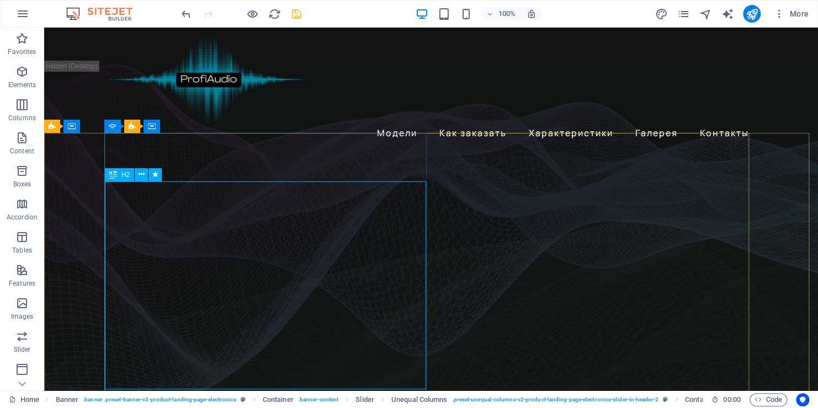
click at [127, 174] on span "H2" at bounding box center [125, 175] width 8 height 7
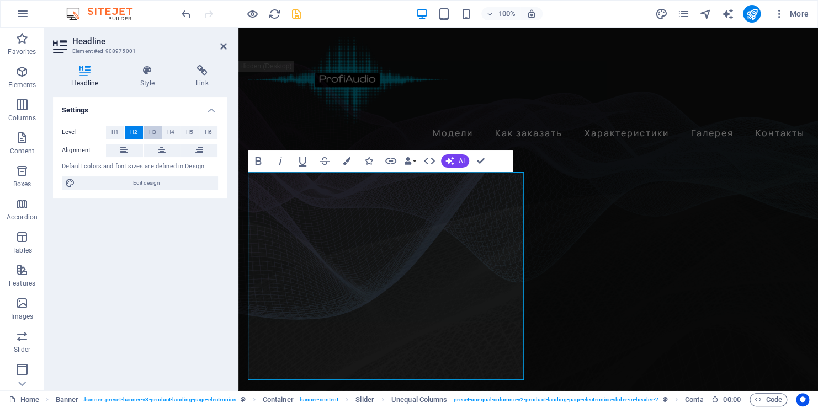
click at [155, 130] on span "H3" at bounding box center [152, 132] width 7 height 13
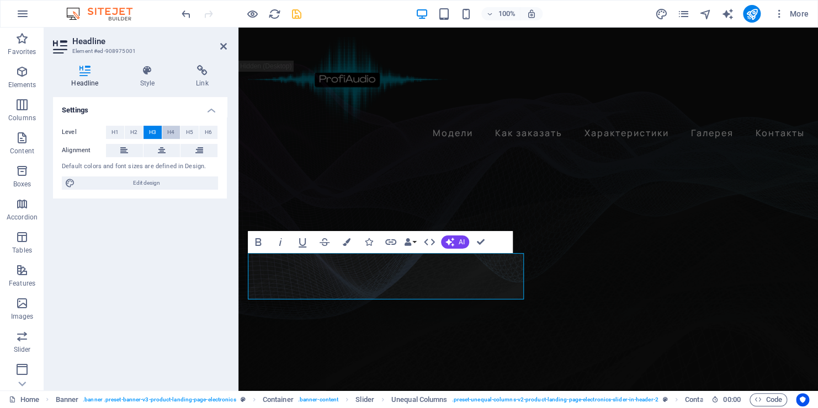
click at [166, 134] on button "H4" at bounding box center [171, 132] width 18 height 13
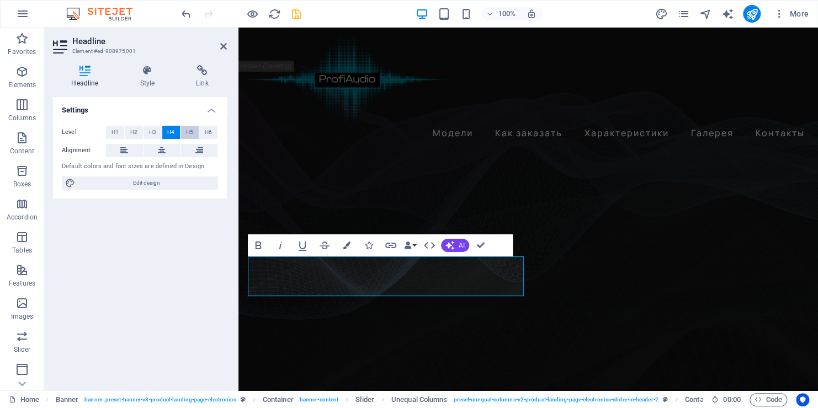
click at [193, 132] on button "H5" at bounding box center [189, 132] width 18 height 13
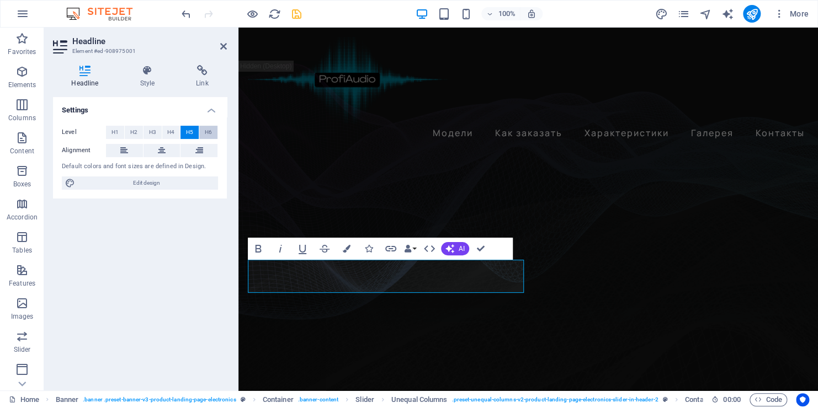
click at [208, 131] on span "H6" at bounding box center [208, 132] width 7 height 13
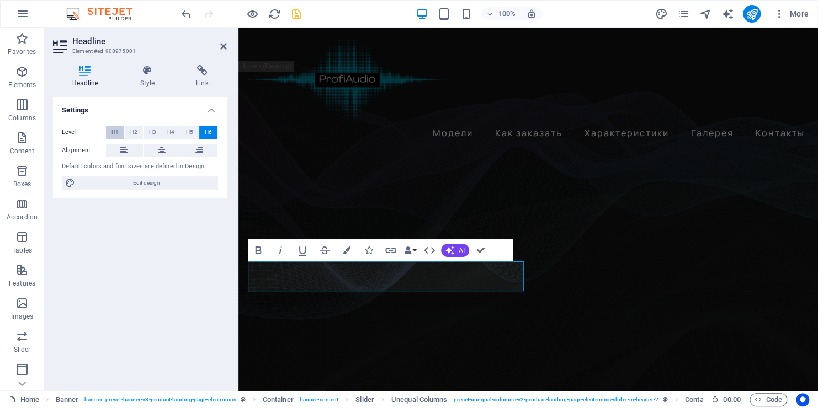
click at [114, 134] on span "H1" at bounding box center [114, 132] width 7 height 13
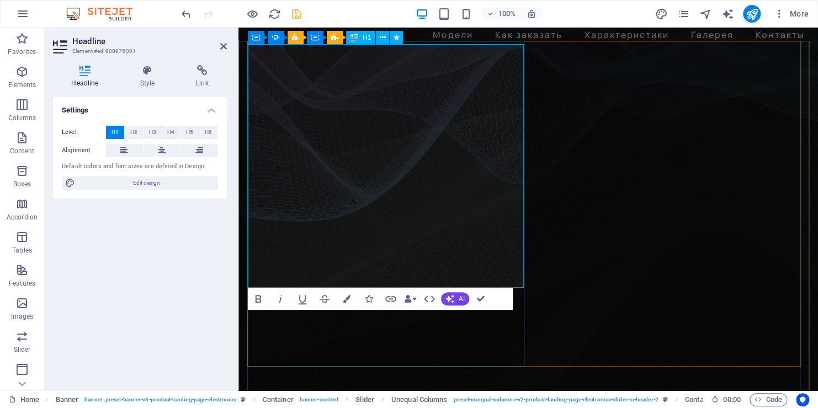
scroll to position [110, 0]
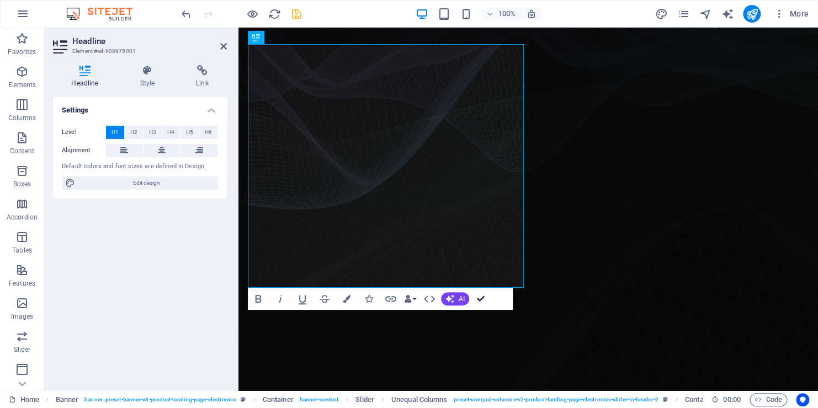
drag, startPoint x: 480, startPoint y: 296, endPoint x: 431, endPoint y: 269, distance: 55.6
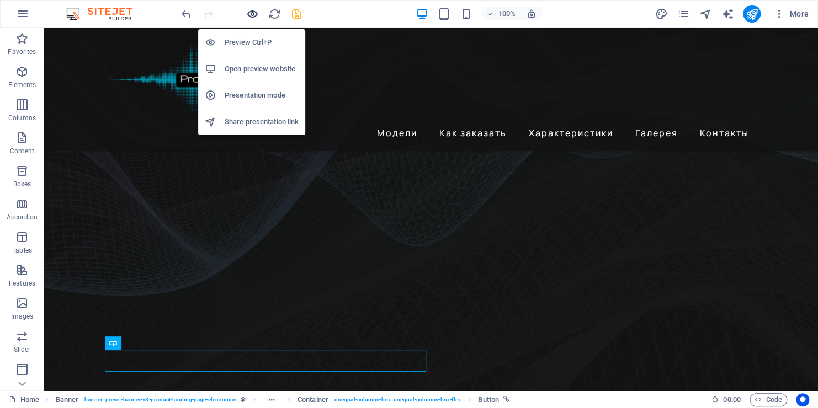
click at [255, 13] on icon "button" at bounding box center [252, 14] width 13 height 13
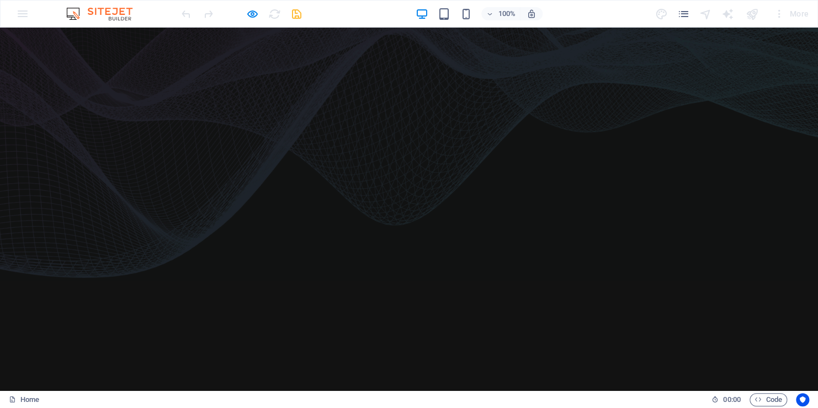
scroll to position [221, 0]
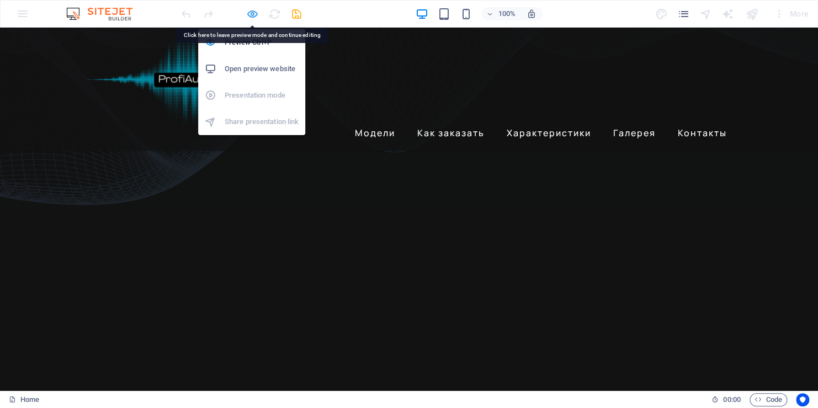
click at [257, 10] on icon "button" at bounding box center [252, 14] width 13 height 13
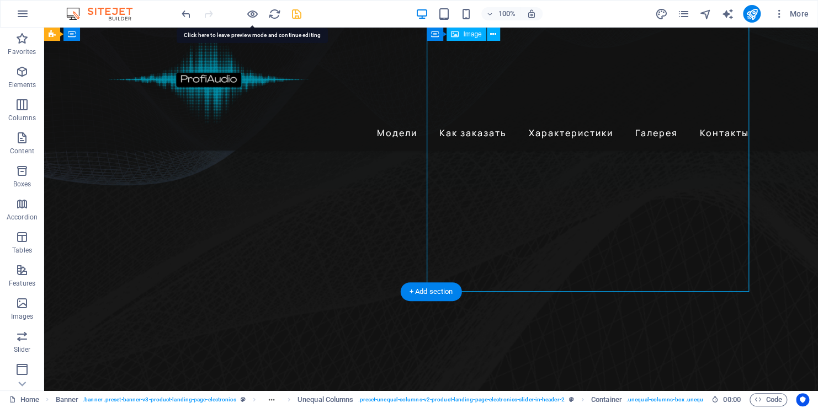
select select "%"
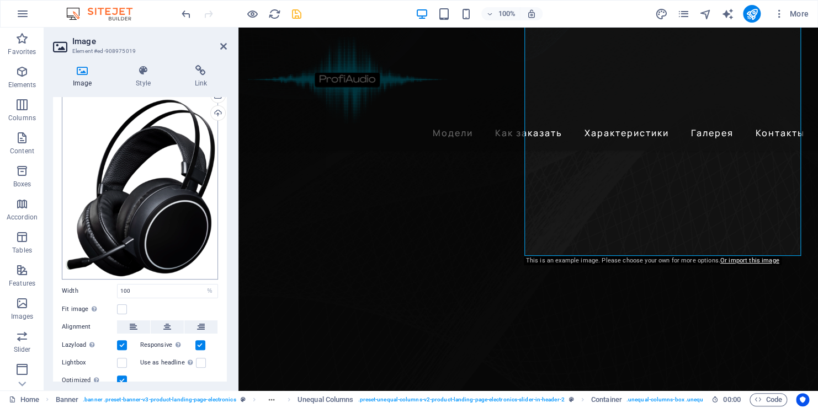
scroll to position [0, 0]
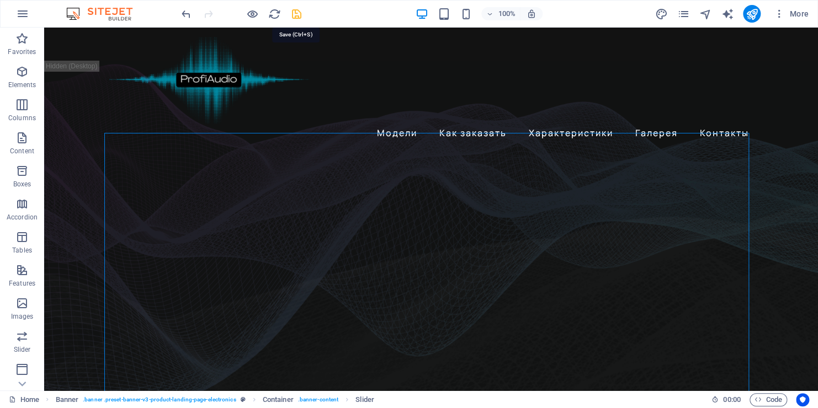
click at [295, 13] on icon "save" at bounding box center [296, 14] width 13 height 13
checkbox input "false"
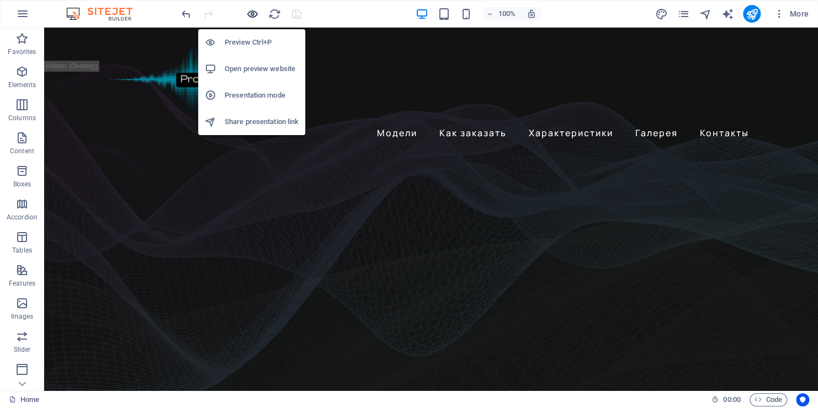
click at [251, 14] on icon "button" at bounding box center [252, 14] width 13 height 13
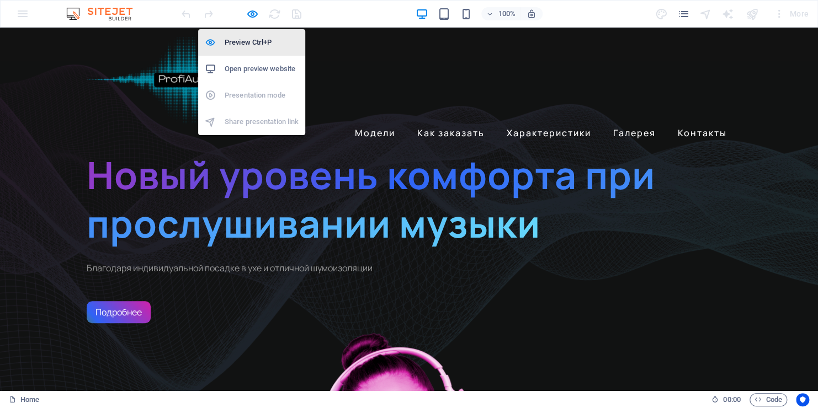
click at [257, 45] on h6 "Preview Ctrl+P" at bounding box center [262, 42] width 74 height 13
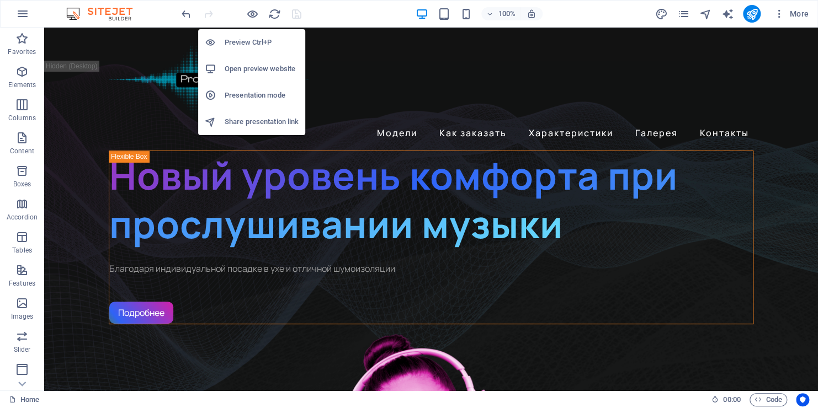
click at [257, 45] on h6 "Preview Ctrl+P" at bounding box center [262, 42] width 74 height 13
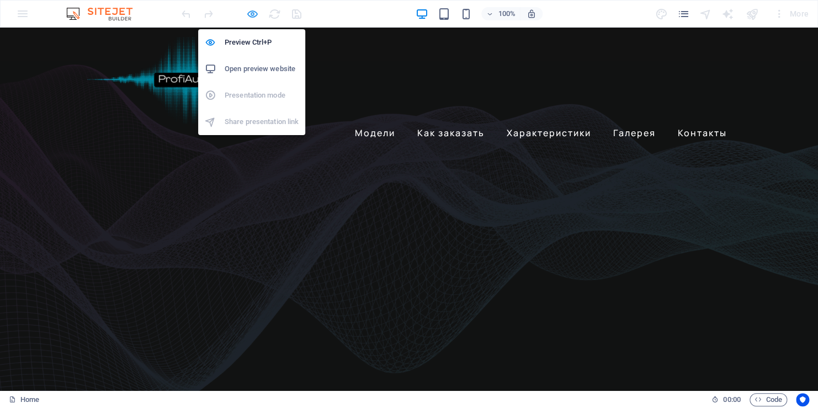
click at [254, 12] on icon "button" at bounding box center [252, 14] width 13 height 13
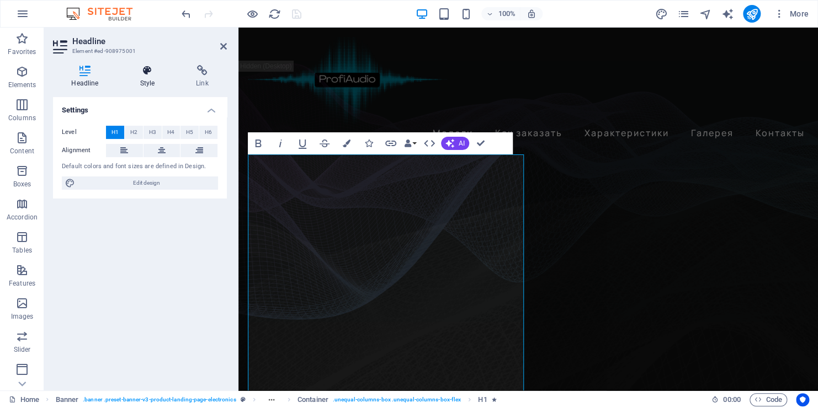
click at [150, 79] on h4 "Style" at bounding box center [149, 76] width 56 height 23
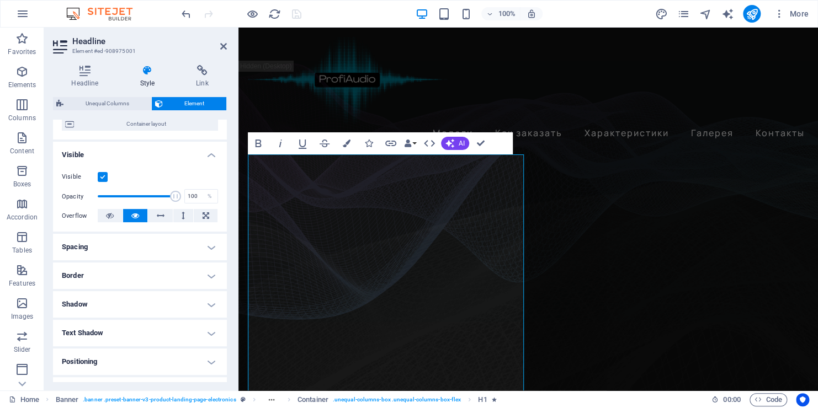
scroll to position [110, 0]
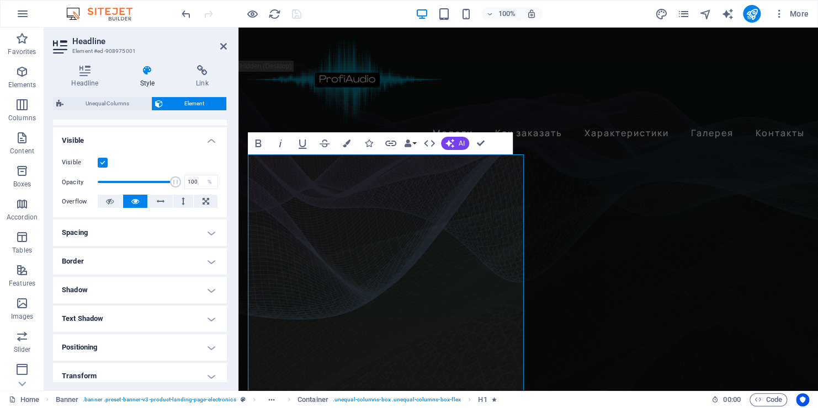
click at [163, 338] on h4 "Positioning" at bounding box center [140, 347] width 174 height 26
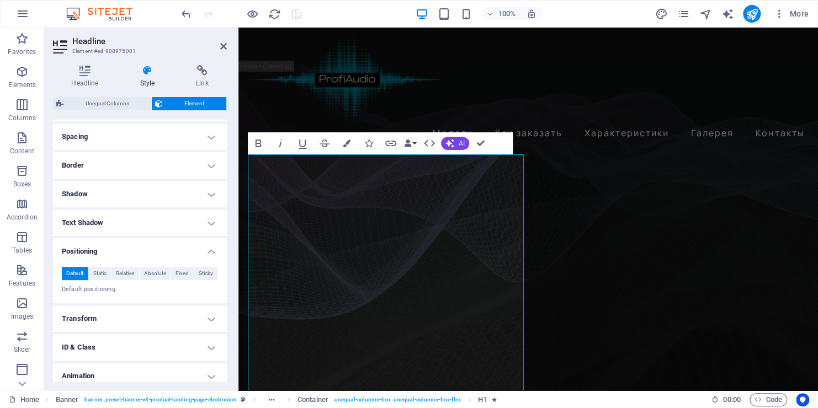
scroll to position [221, 0]
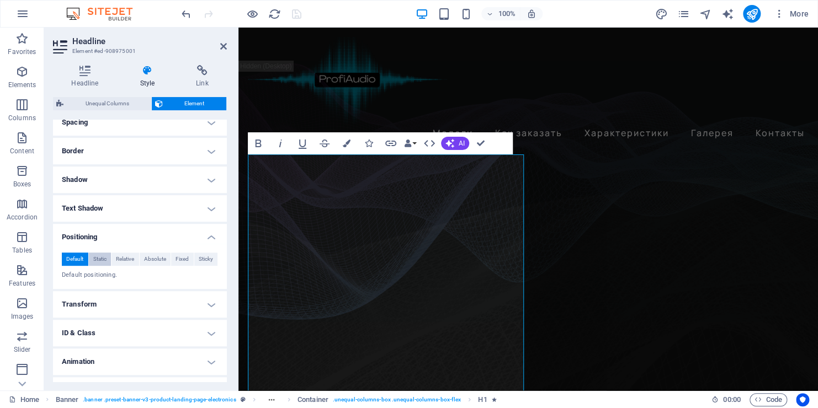
click at [93, 259] on span "Static" at bounding box center [99, 259] width 13 height 13
click at [121, 260] on span "Relative" at bounding box center [125, 259] width 18 height 13
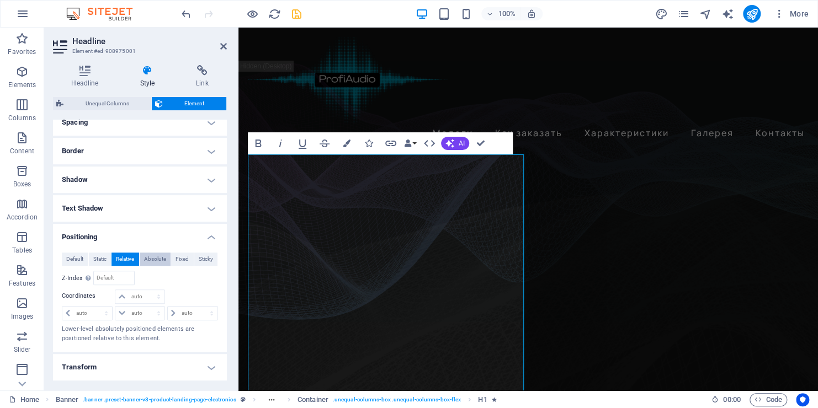
click at [155, 260] on span "Absolute" at bounding box center [155, 259] width 22 height 13
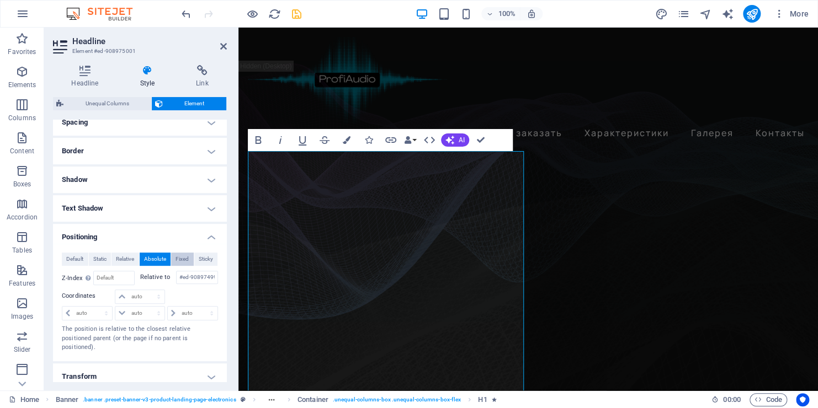
click at [181, 260] on span "Fixed" at bounding box center [181, 259] width 13 height 13
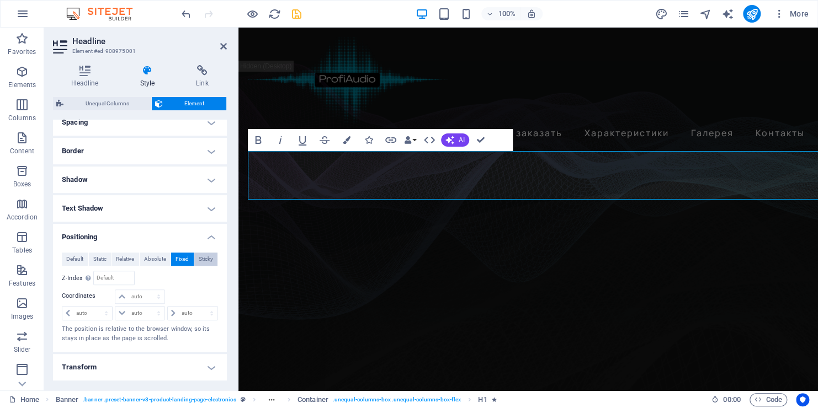
click at [200, 260] on span "Sticky" at bounding box center [206, 259] width 14 height 13
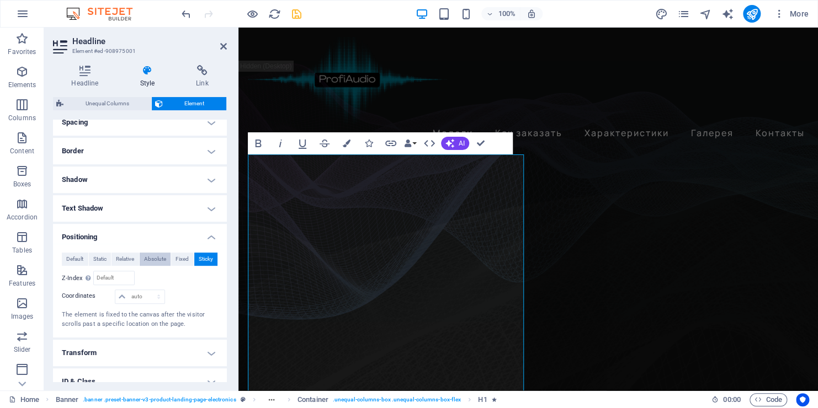
click at [151, 260] on span "Absolute" at bounding box center [155, 259] width 22 height 13
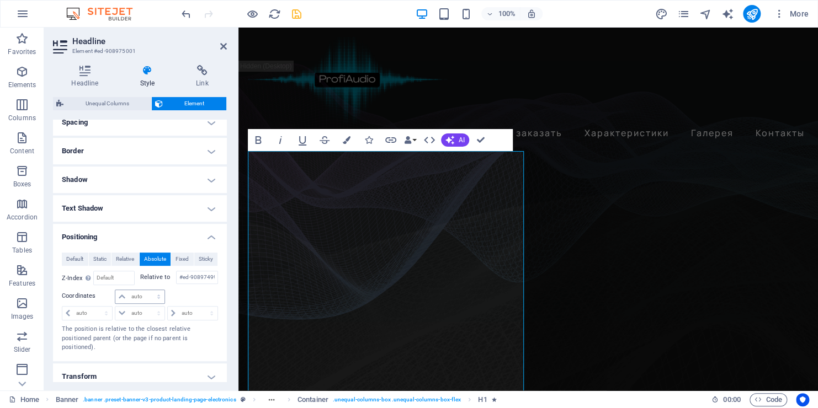
scroll to position [313, 0]
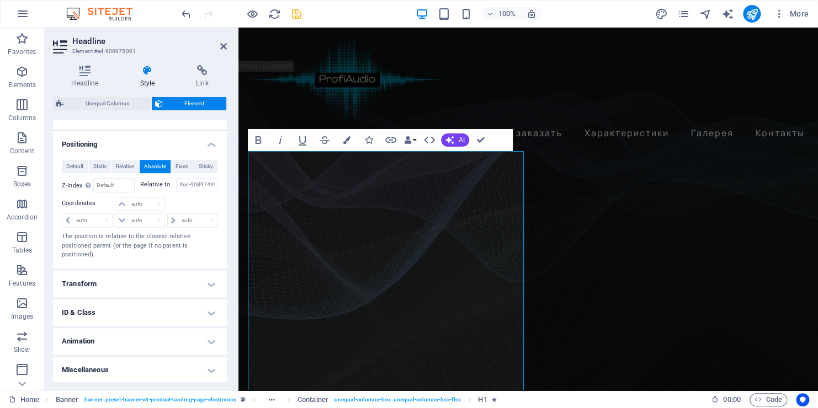
click at [143, 337] on h4 "Animation" at bounding box center [140, 341] width 174 height 26
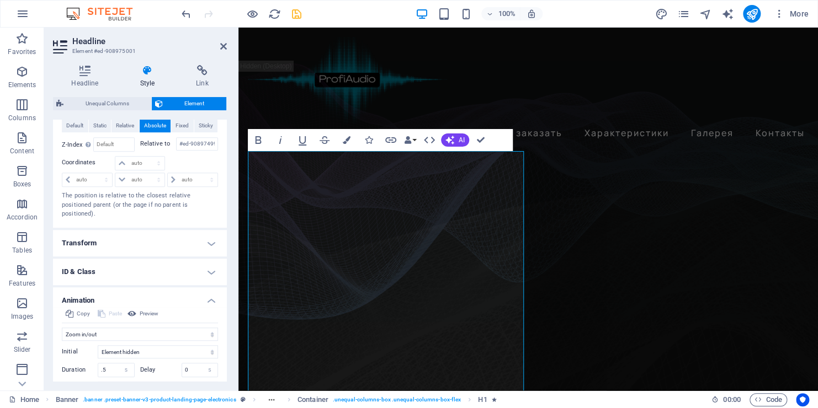
scroll to position [369, 0]
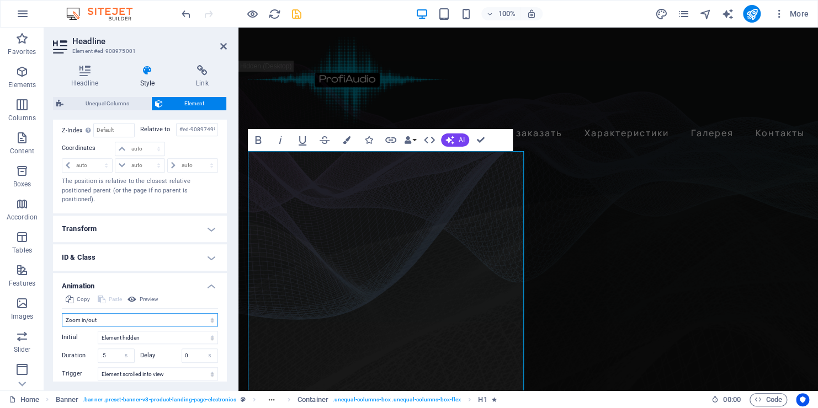
click at [155, 319] on select "Don't animate Show / Hide Slide up/down Zoom in/out Slide left to right Slide r…" at bounding box center [140, 319] width 156 height 13
select select "move-left-to-right"
click at [62, 313] on select "Don't animate Show / Hide Slide up/down Zoom in/out Slide left to right Slide r…" at bounding box center [140, 319] width 156 height 13
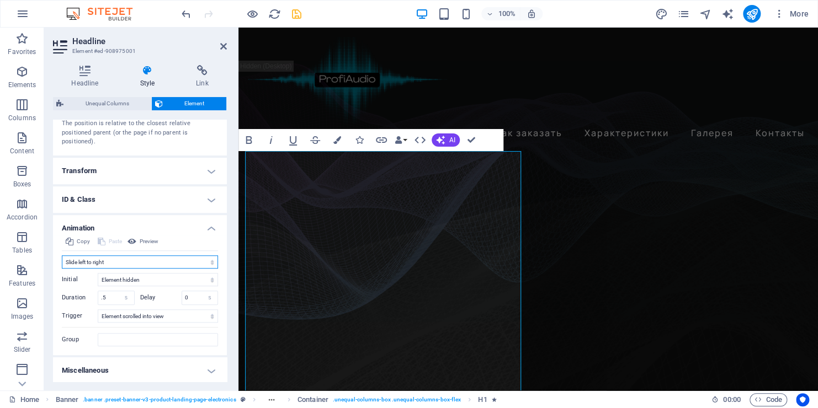
scroll to position [427, 0]
click at [180, 369] on h4 "Miscellaneous" at bounding box center [140, 370] width 174 height 26
click at [78, 370] on h4 "Miscellaneous" at bounding box center [140, 367] width 174 height 20
click at [78, 370] on h4 "Miscellaneous" at bounding box center [140, 370] width 174 height 26
click at [78, 370] on h4 "Miscellaneous" at bounding box center [140, 367] width 174 height 20
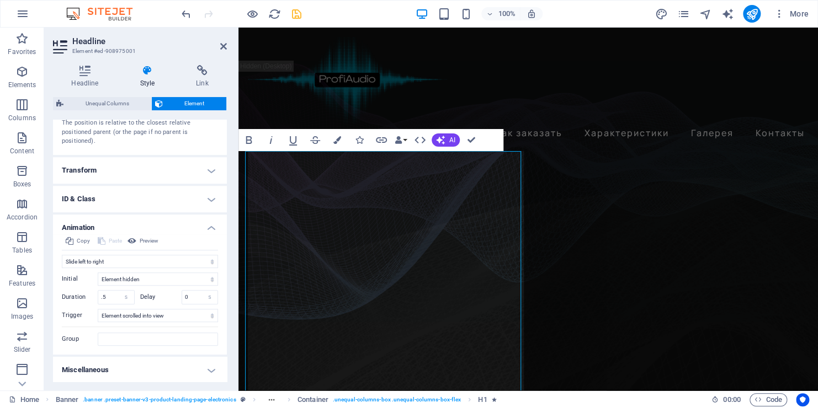
click at [217, 45] on h2 "Headline" at bounding box center [149, 41] width 155 height 10
click at [229, 47] on aside "Headline Element #ed-908975001 Headline Style Link Settings Level H1 H2 H3 H4 H…" at bounding box center [141, 209] width 194 height 363
click at [224, 49] on icon at bounding box center [223, 46] width 7 height 9
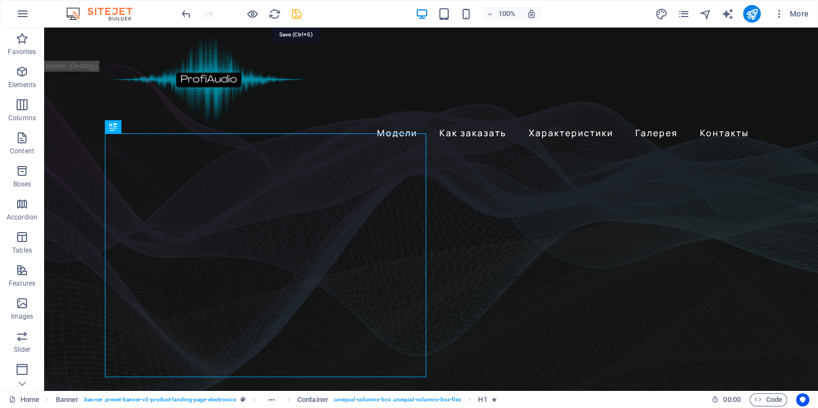
click at [294, 15] on icon "save" at bounding box center [296, 14] width 13 height 13
checkbox input "false"
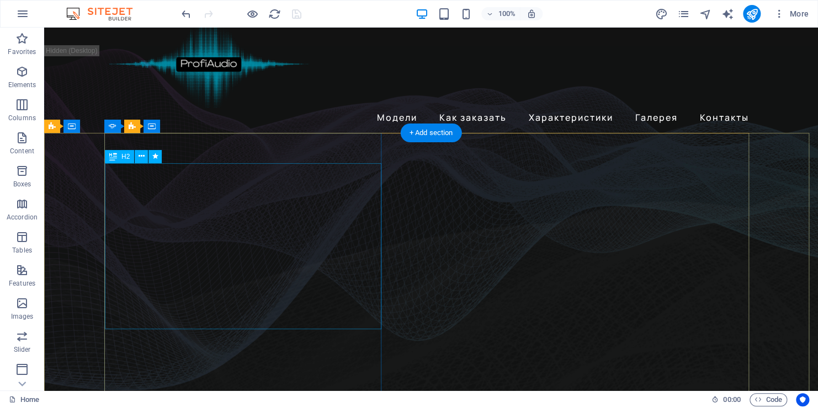
scroll to position [110, 0]
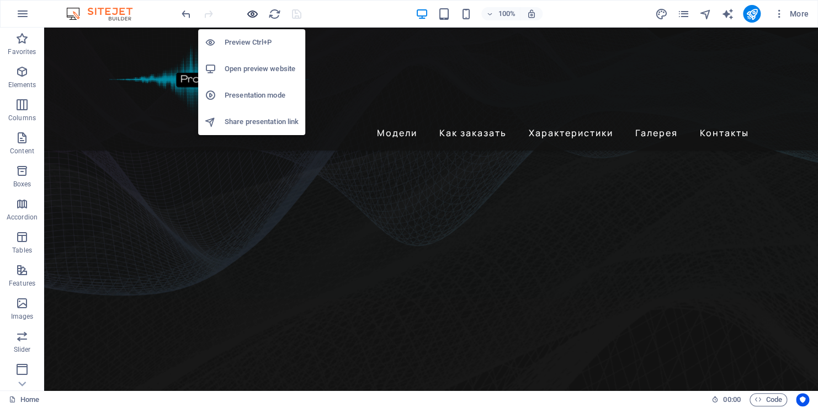
click at [249, 13] on icon "button" at bounding box center [252, 14] width 13 height 13
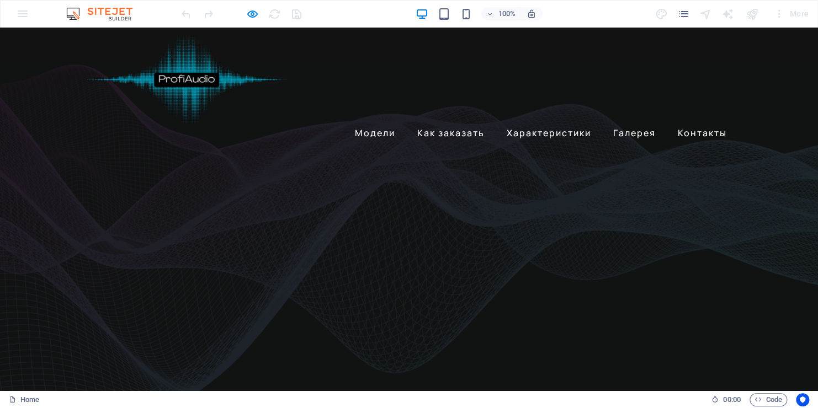
scroll to position [55, 0]
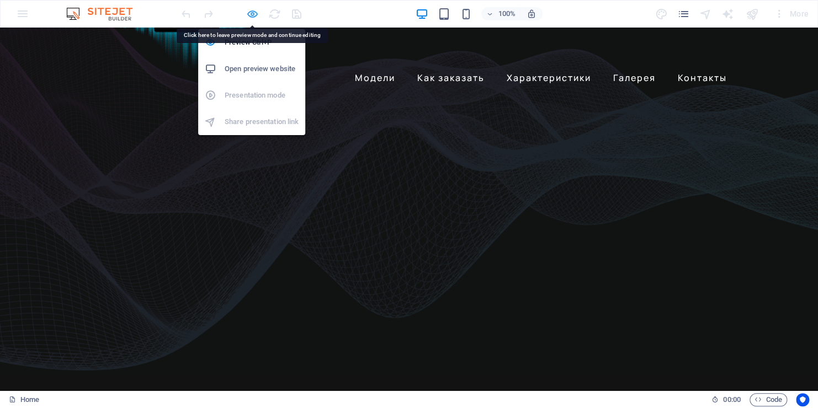
click at [252, 13] on icon "button" at bounding box center [252, 14] width 13 height 13
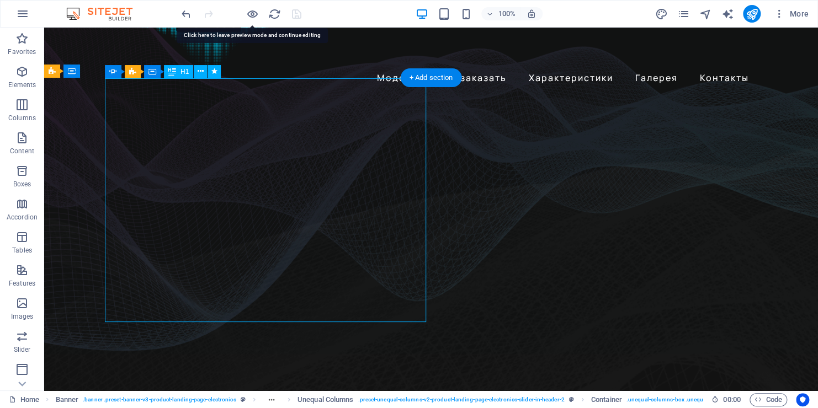
select select "move-left-to-right"
select select "s"
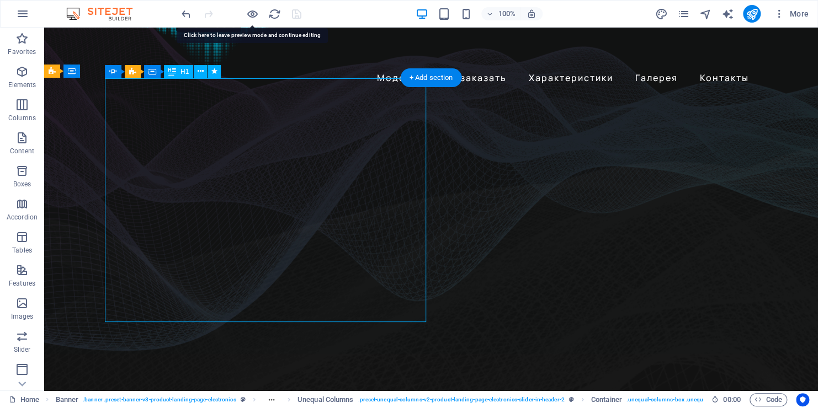
select select "scroll"
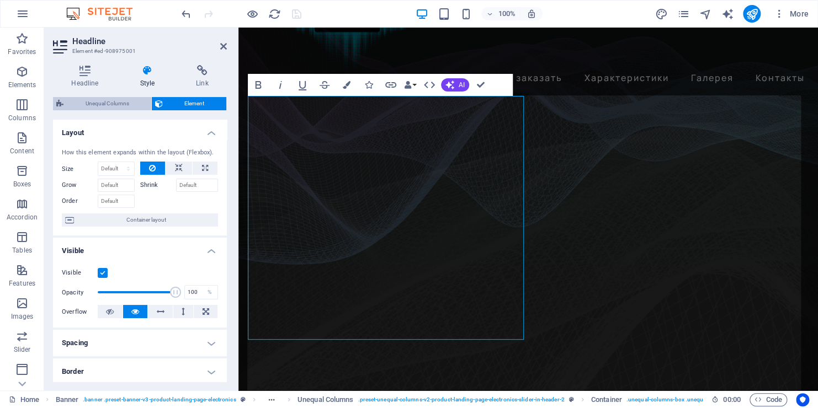
click at [114, 99] on span "Unequal Columns" at bounding box center [107, 103] width 81 height 13
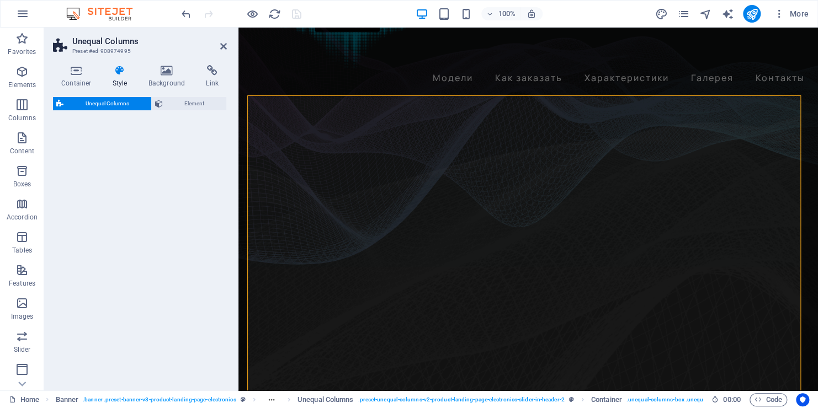
select select "%"
select select "rem"
select select "preset-unequal-columns-v2-product-landing-page-electronics-slider-in-header-2"
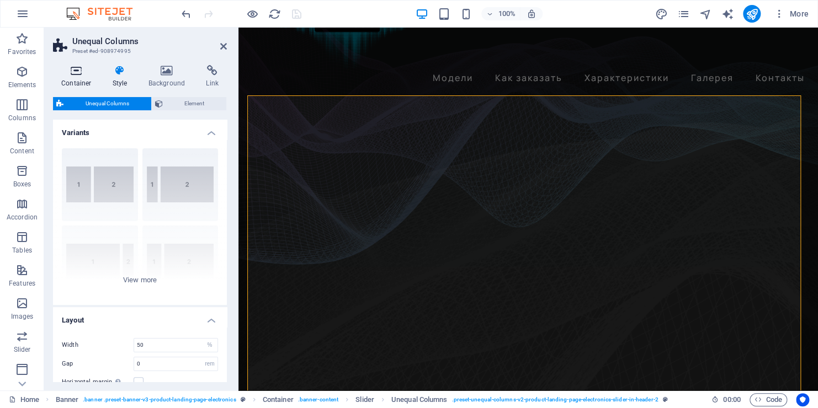
click at [86, 75] on icon at bounding box center [76, 70] width 47 height 11
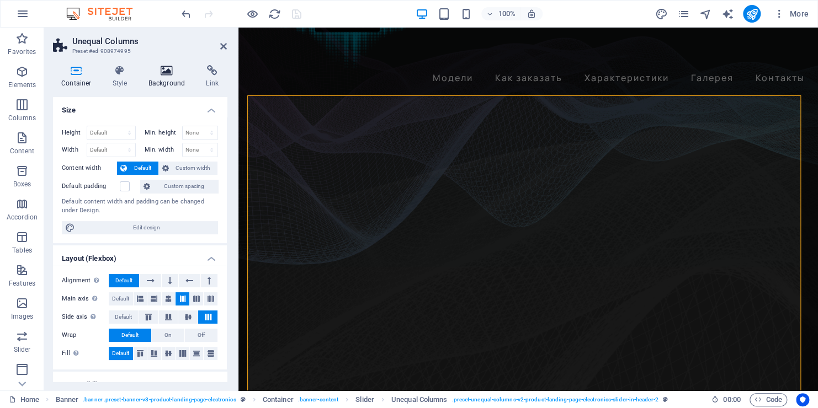
click at [172, 80] on h4 "Background" at bounding box center [169, 76] width 58 height 23
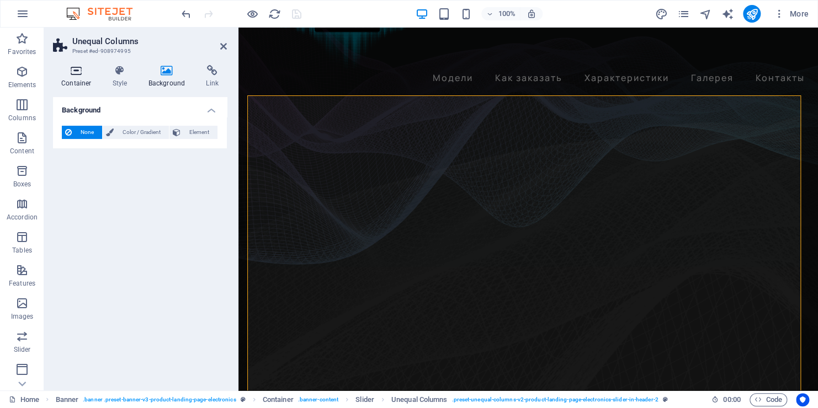
click at [78, 74] on icon at bounding box center [76, 70] width 47 height 11
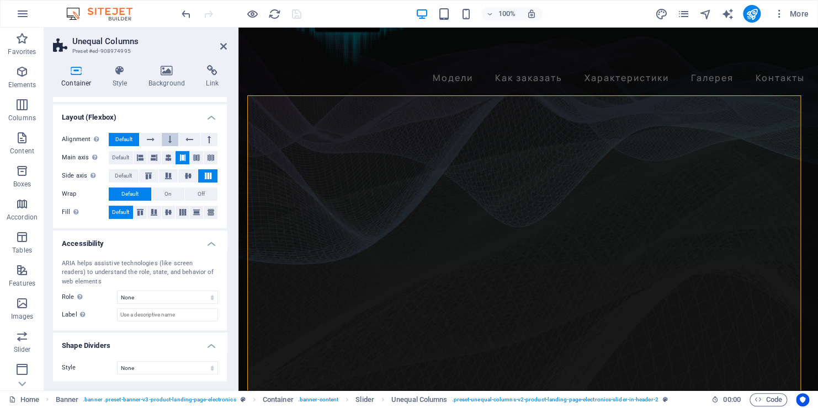
scroll to position [142, 0]
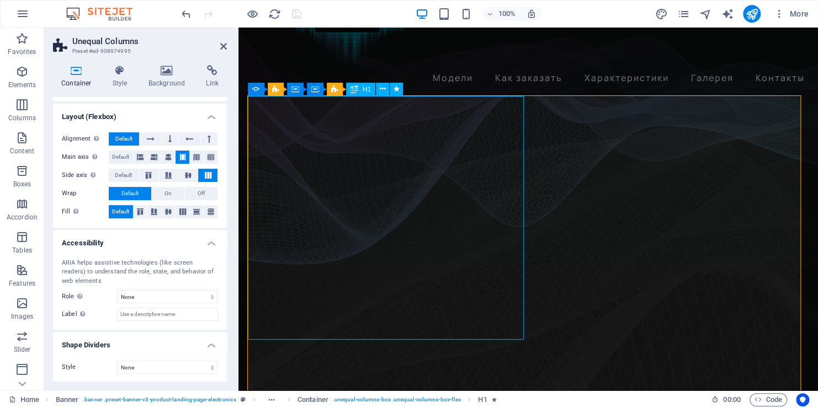
select select "move-left-to-right"
select select "s"
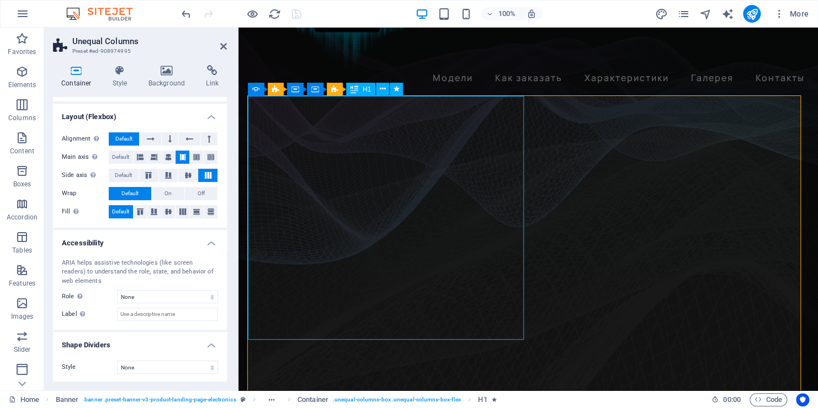
select select "scroll"
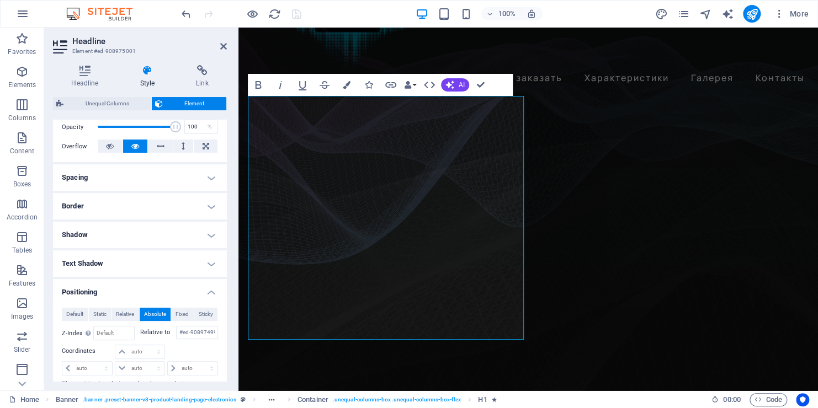
scroll to position [221, 0]
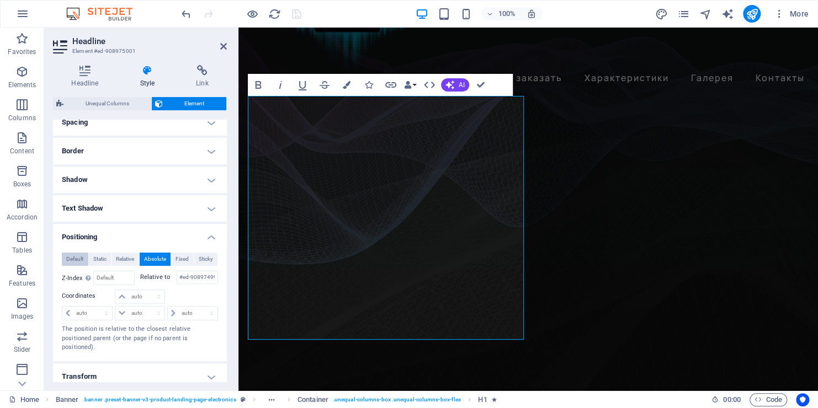
click at [80, 257] on span "Default" at bounding box center [74, 259] width 17 height 13
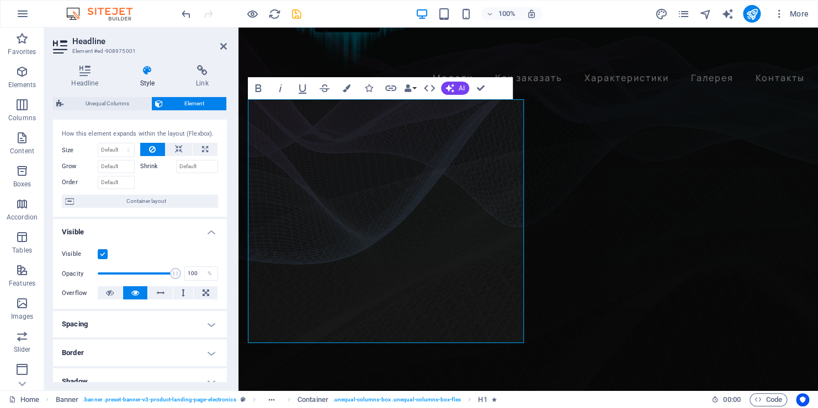
scroll to position [0, 0]
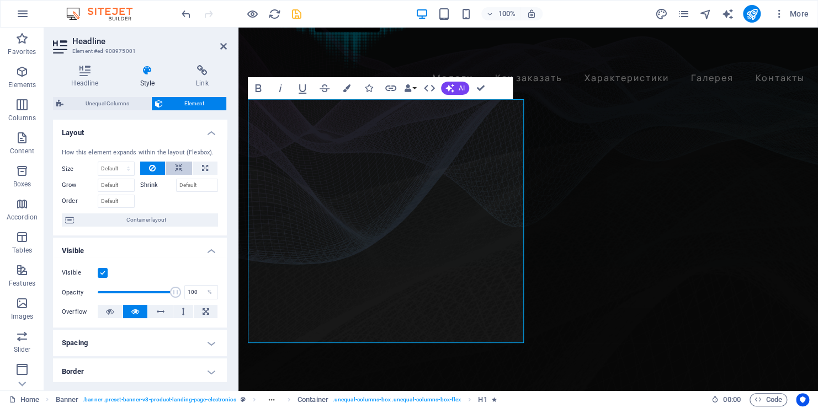
click at [179, 168] on icon at bounding box center [179, 168] width 8 height 13
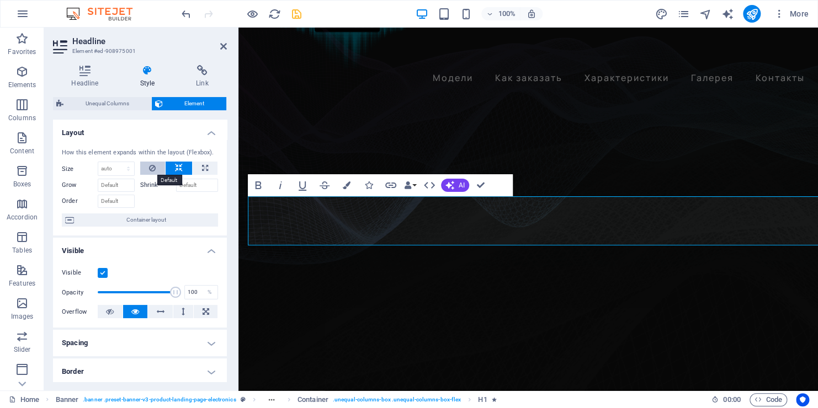
click at [159, 166] on button at bounding box center [152, 168] width 25 height 13
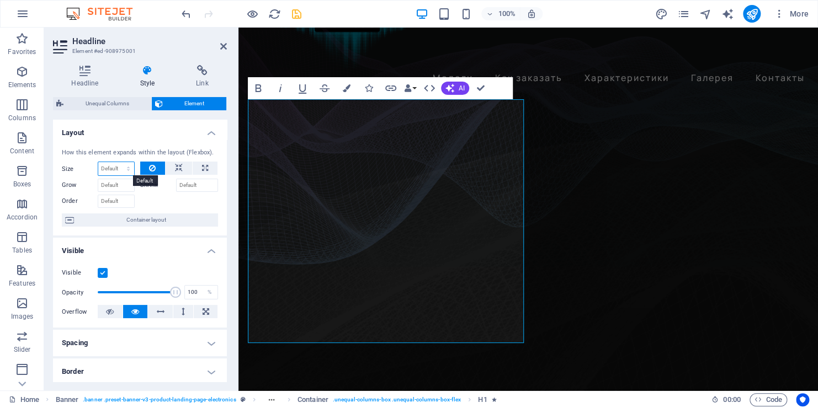
click at [128, 167] on select "Default auto px % 1/1 1/2 1/3 1/4 1/5 1/6 1/7 1/8 1/9 1/10" at bounding box center [116, 168] width 36 height 13
select select "1/2"
click at [117, 162] on select "Default auto px % 1/1 1/2 1/3 1/4 1/5 1/6 1/7 1/8 1/9 1/10" at bounding box center [116, 168] width 36 height 13
type input "50"
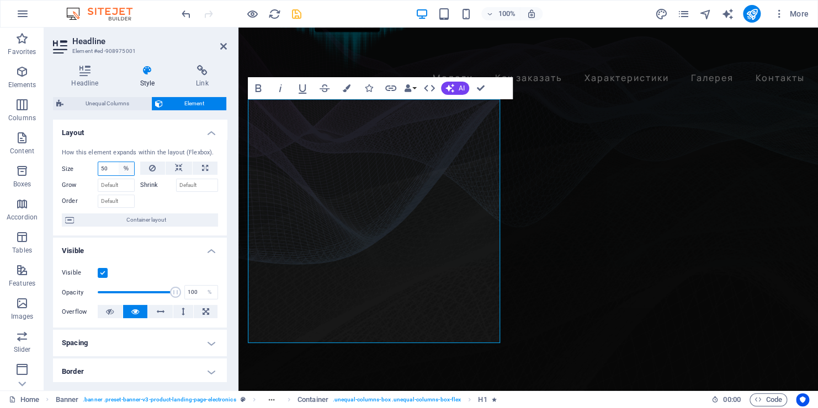
click at [130, 170] on select "Default auto px % 1/1 1/2 1/3 1/4 1/5 1/6 1/7 1/8 1/9 1/10" at bounding box center [126, 168] width 15 height 13
select select "1/1"
click at [119, 162] on select "Default auto px % 1/1 1/2 1/3 1/4 1/5 1/6 1/7 1/8 1/9 1/10" at bounding box center [126, 168] width 15 height 13
type input "100"
select select "%"
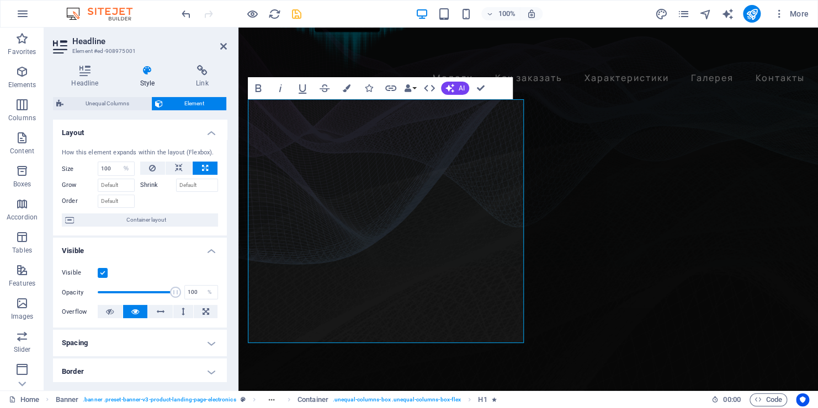
click at [144, 72] on icon at bounding box center [147, 70] width 52 height 11
click at [89, 71] on icon at bounding box center [85, 70] width 64 height 11
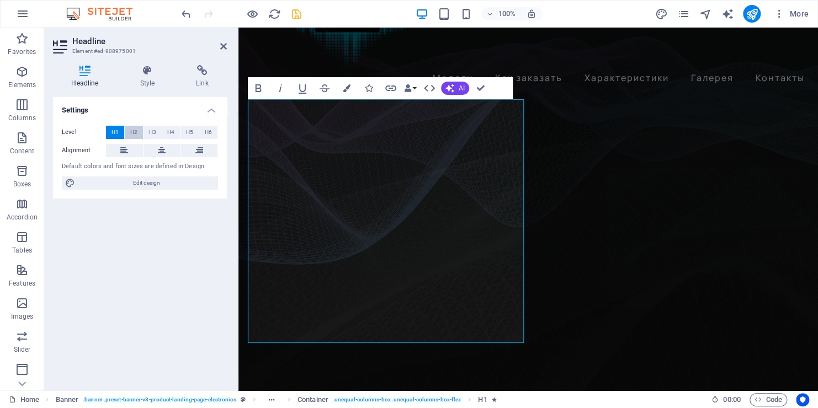
click at [127, 132] on button "H2" at bounding box center [134, 132] width 18 height 13
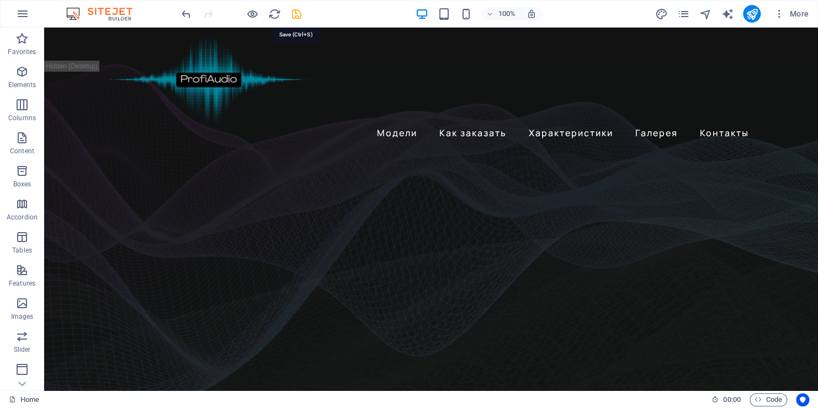
click at [297, 15] on icon "save" at bounding box center [296, 14] width 13 height 13
checkbox input "false"
click at [752, 13] on icon "publish" at bounding box center [751, 14] width 13 height 13
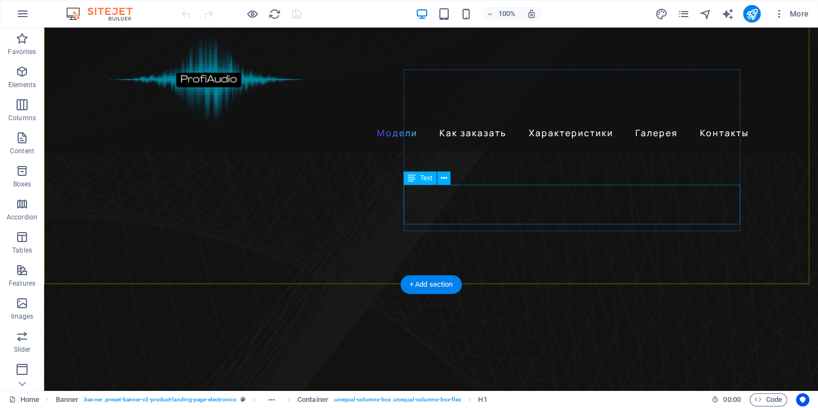
scroll to position [497, 0]
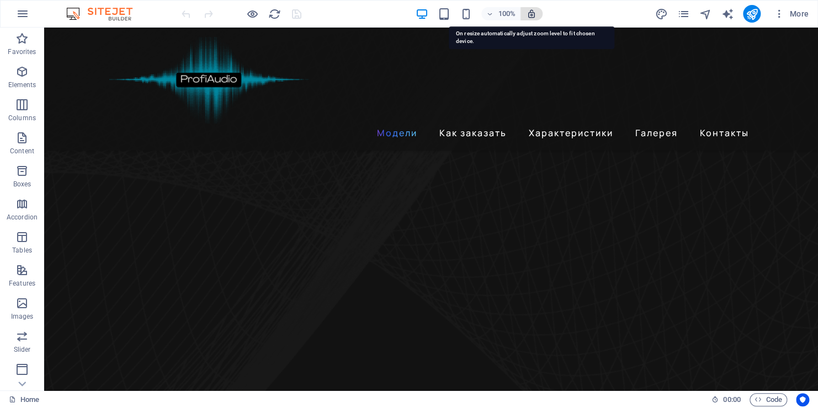
click at [533, 10] on icon "button" at bounding box center [531, 14] width 10 height 10
click at [533, 15] on icon "button" at bounding box center [531, 14] width 10 height 10
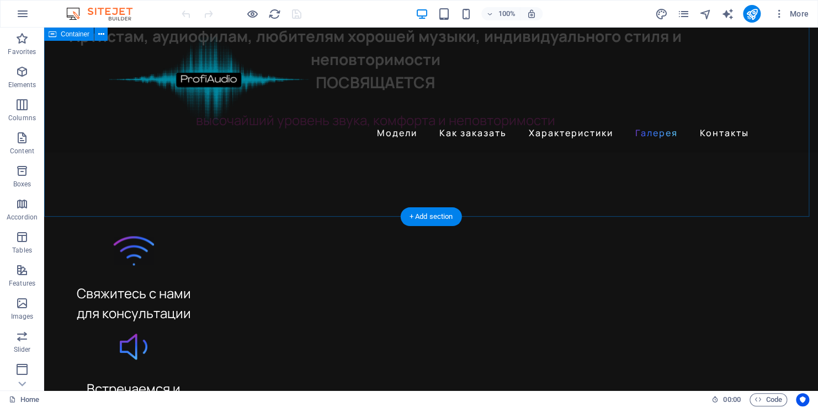
scroll to position [2556, 0]
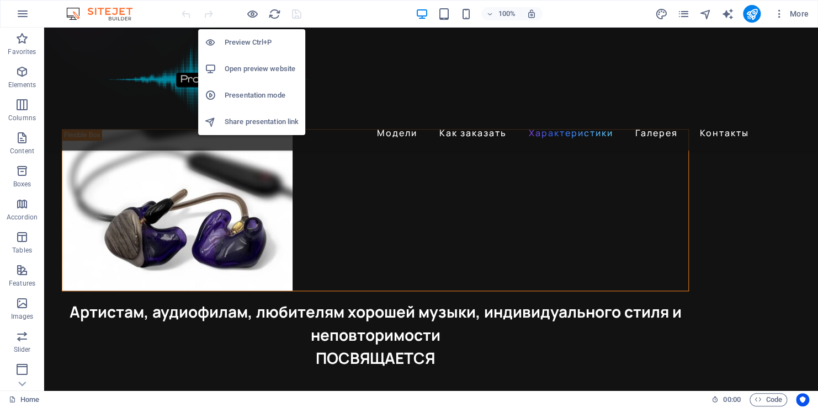
click at [238, 122] on h6 "Share presentation link" at bounding box center [262, 121] width 74 height 13
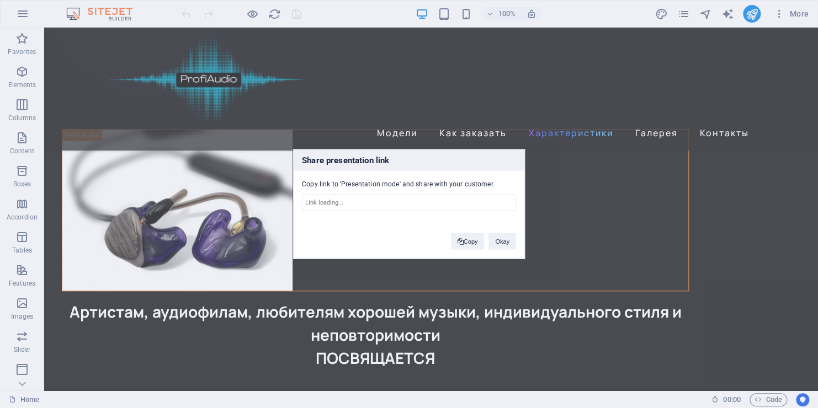
type input "https://cms.sitehub.io/presentation/1119323/2aabf5b9ff2143b97611593a50f0a144910…"
click at [506, 241] on button "Okay" at bounding box center [502, 241] width 28 height 17
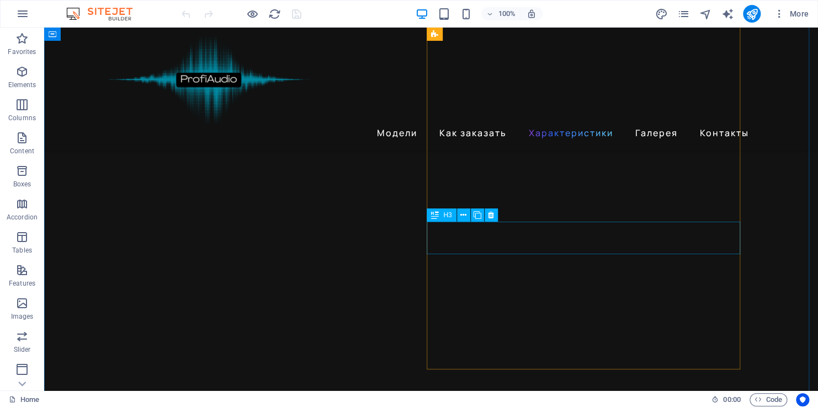
scroll to position [1949, 0]
click at [754, 14] on icon "publish" at bounding box center [751, 14] width 13 height 13
